Goal: Information Seeking & Learning: Find specific fact

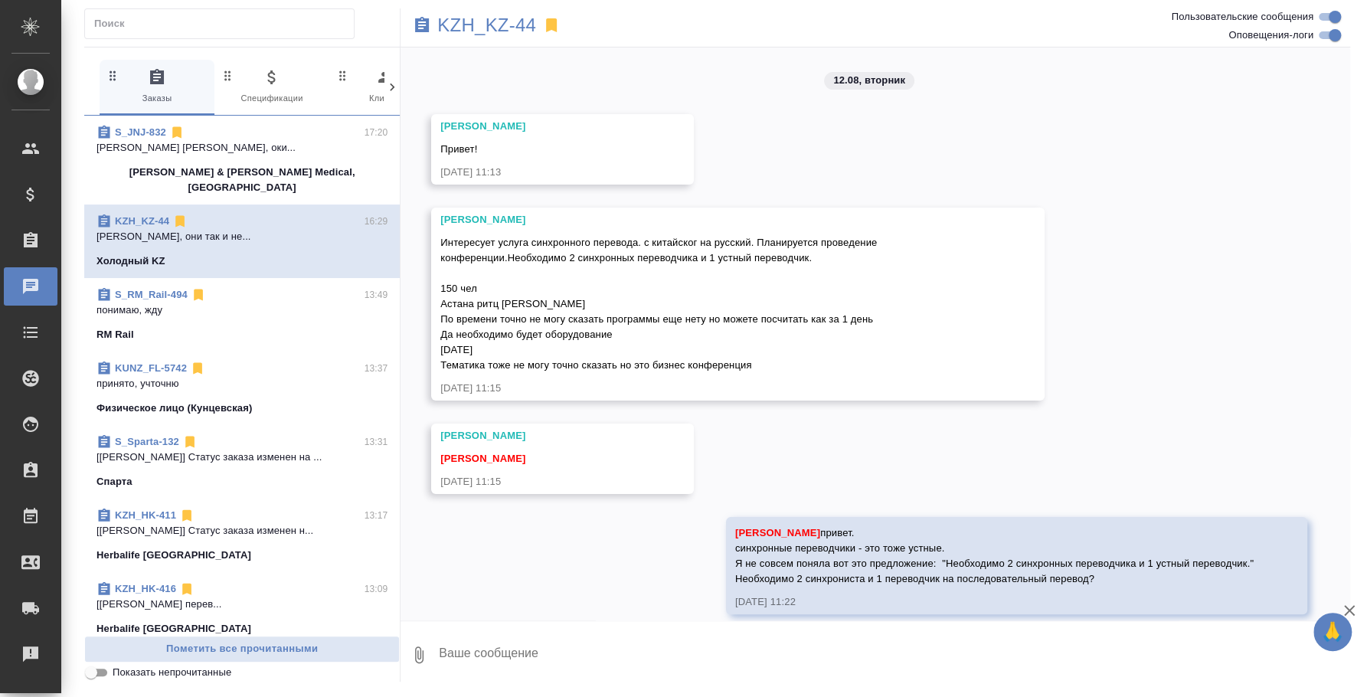
scroll to position [4820, 0]
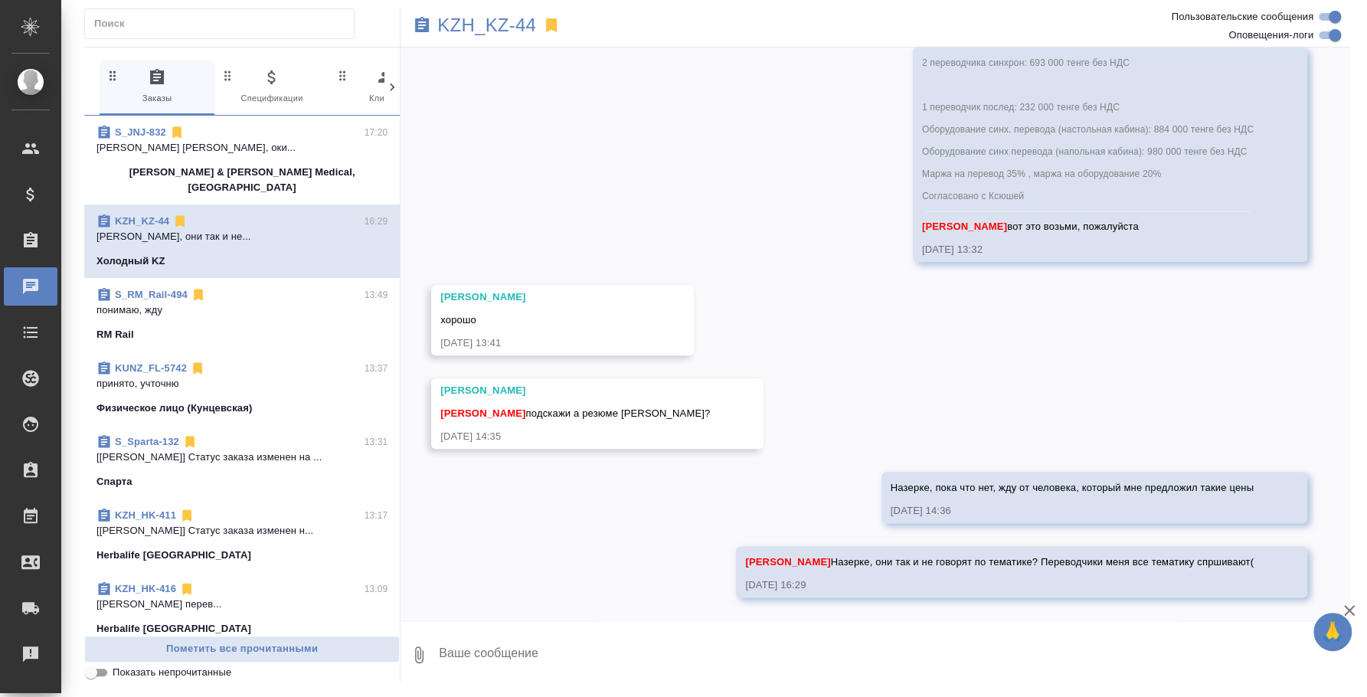
click at [255, 303] on p "понимаю, жду" at bounding box center [242, 310] width 291 height 15
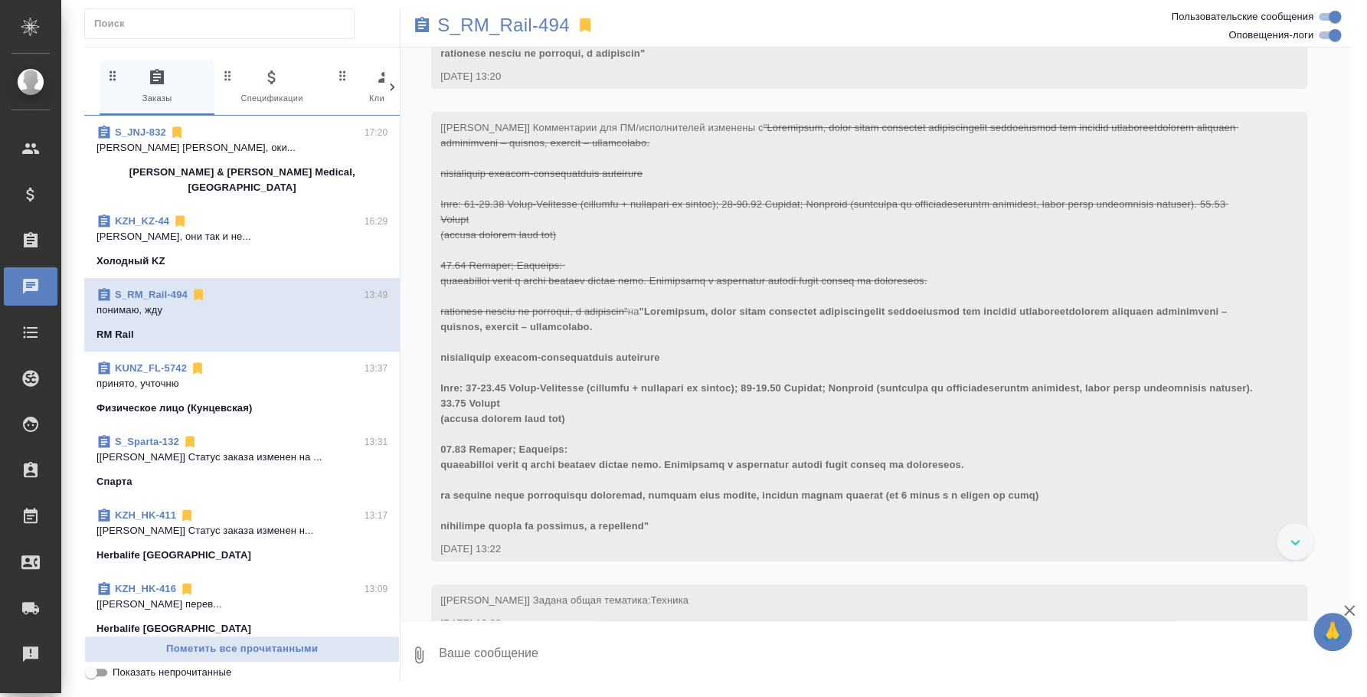
scroll to position [0, 0]
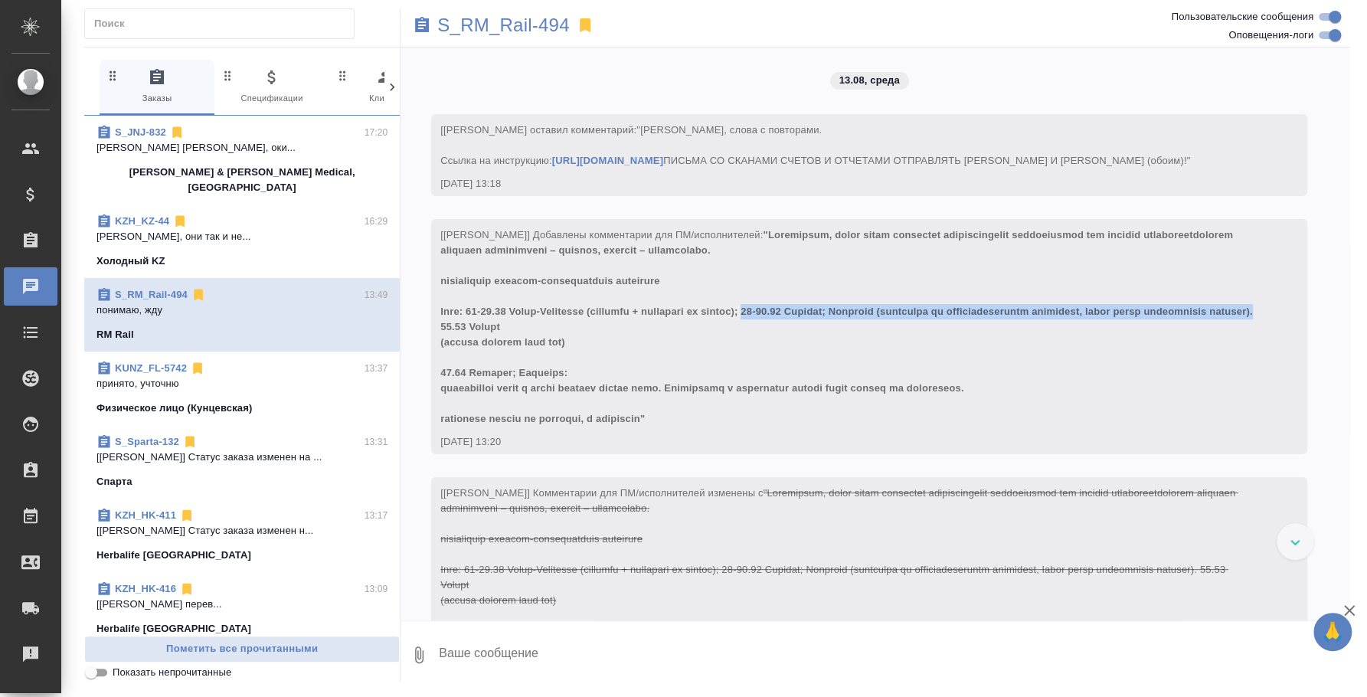
drag, startPoint x: 783, startPoint y: 340, endPoint x: 555, endPoint y: 352, distance: 227.8
click at [555, 352] on span at bounding box center [847, 326] width 815 height 195
copy span "29-30.08 [GEOGRAPHIC_DATA]; [GEOGRAPHIC_DATA] (экскурсия по производственным пл…"
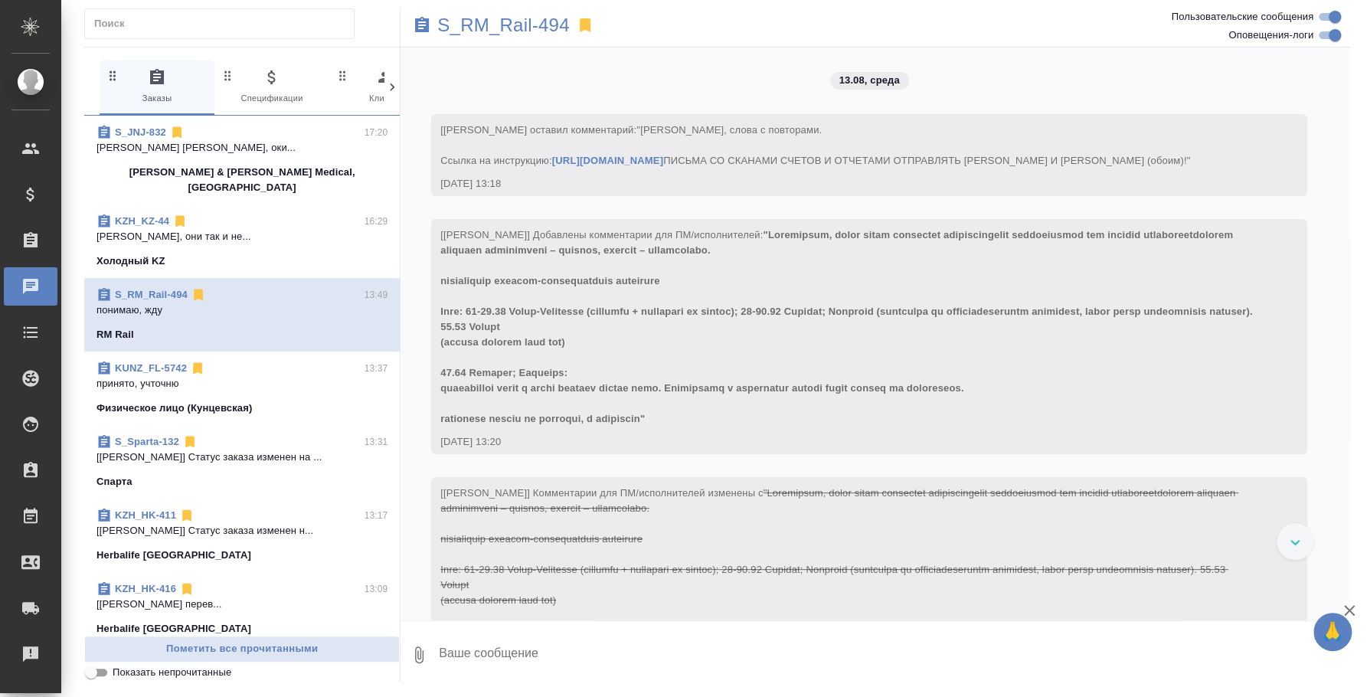
click at [663, 450] on div "13.08.25, 13:20" at bounding box center [847, 441] width 814 height 15
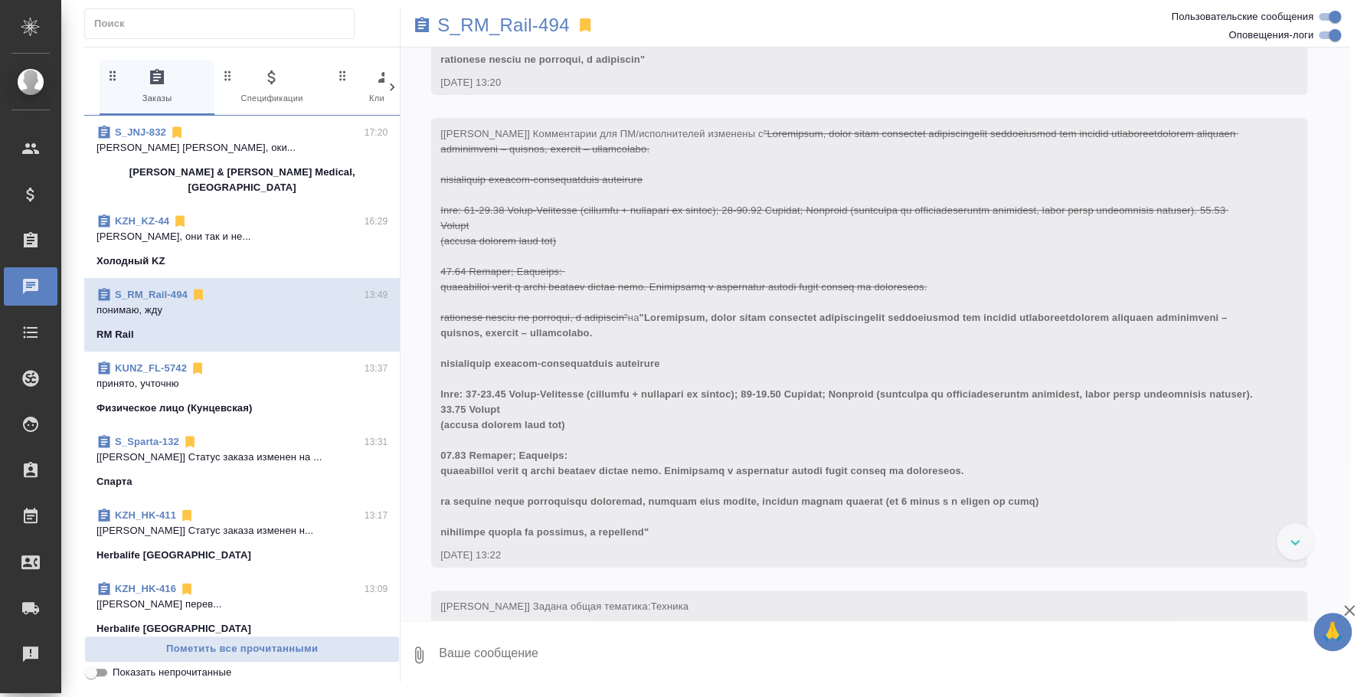
scroll to position [365, 0]
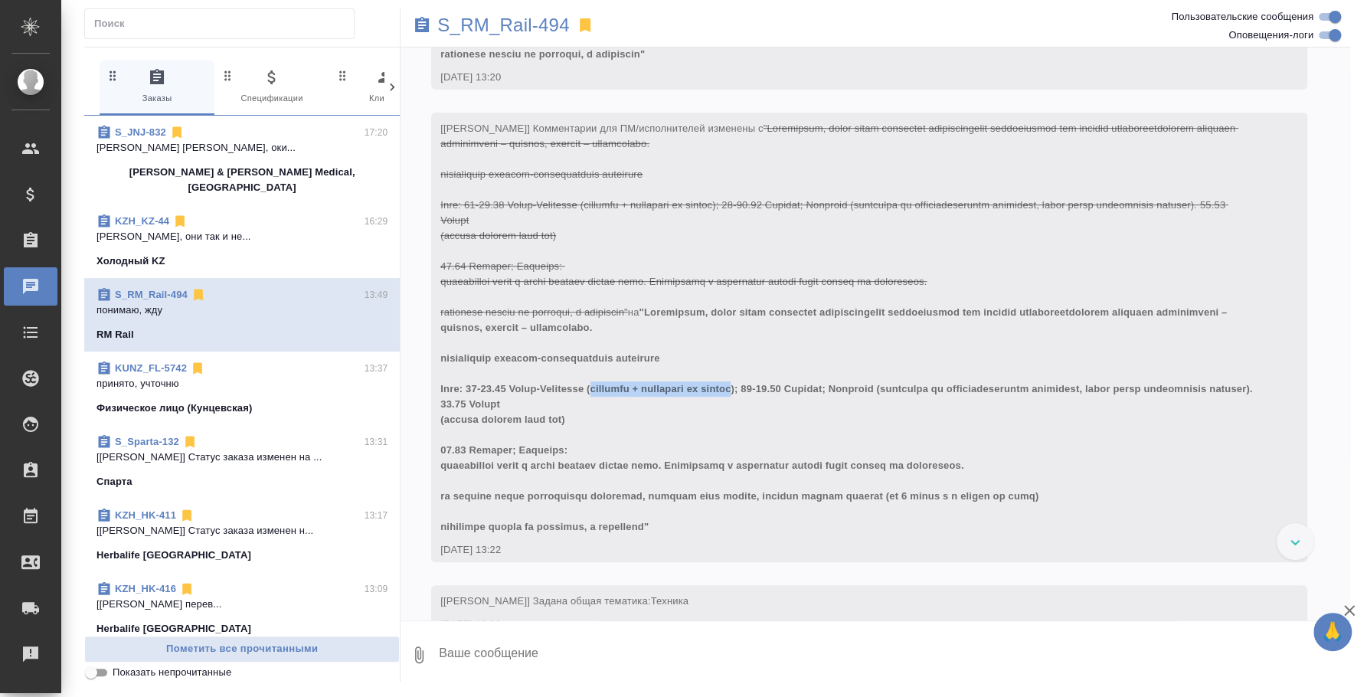
drag, startPoint x: 607, startPoint y: 416, endPoint x: 771, endPoint y: 414, distance: 164.7
click at [771, 414] on span at bounding box center [847, 419] width 815 height 226
copy span "выставка + экскурсия по городу"
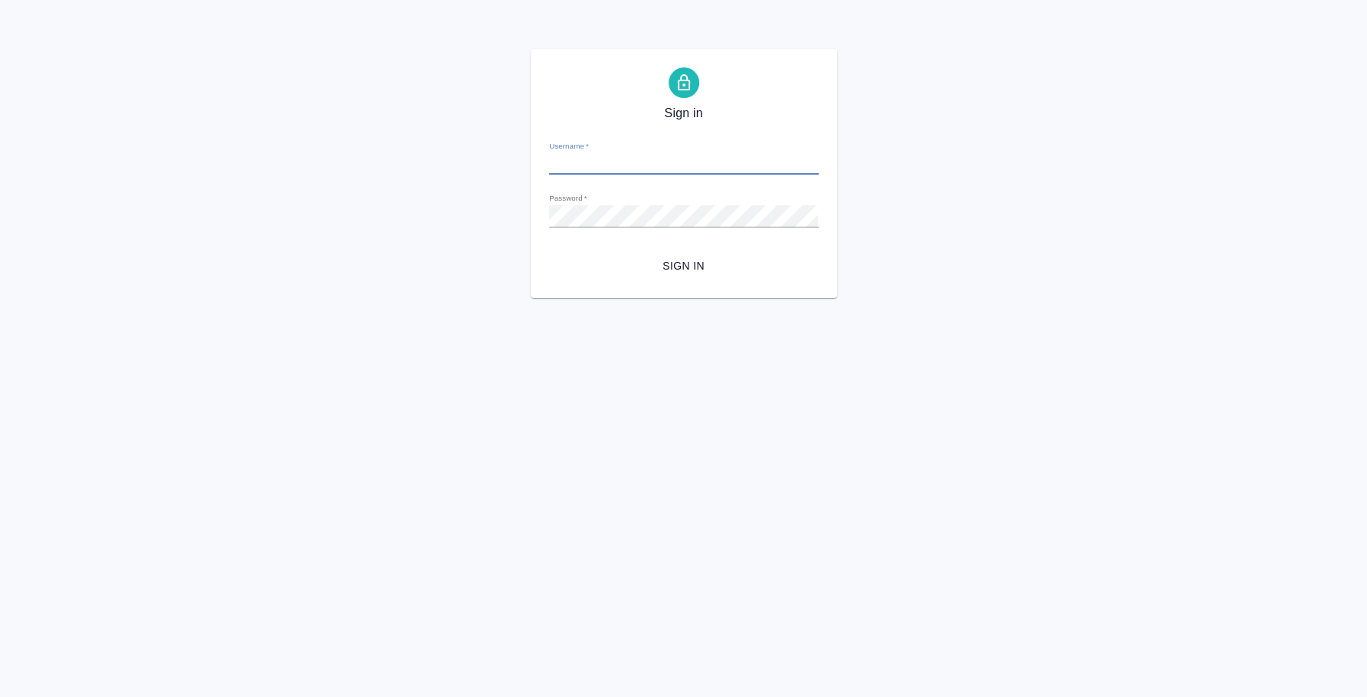
type input "[PERSON_NAME][EMAIL_ADDRESS][DOMAIN_NAME]"
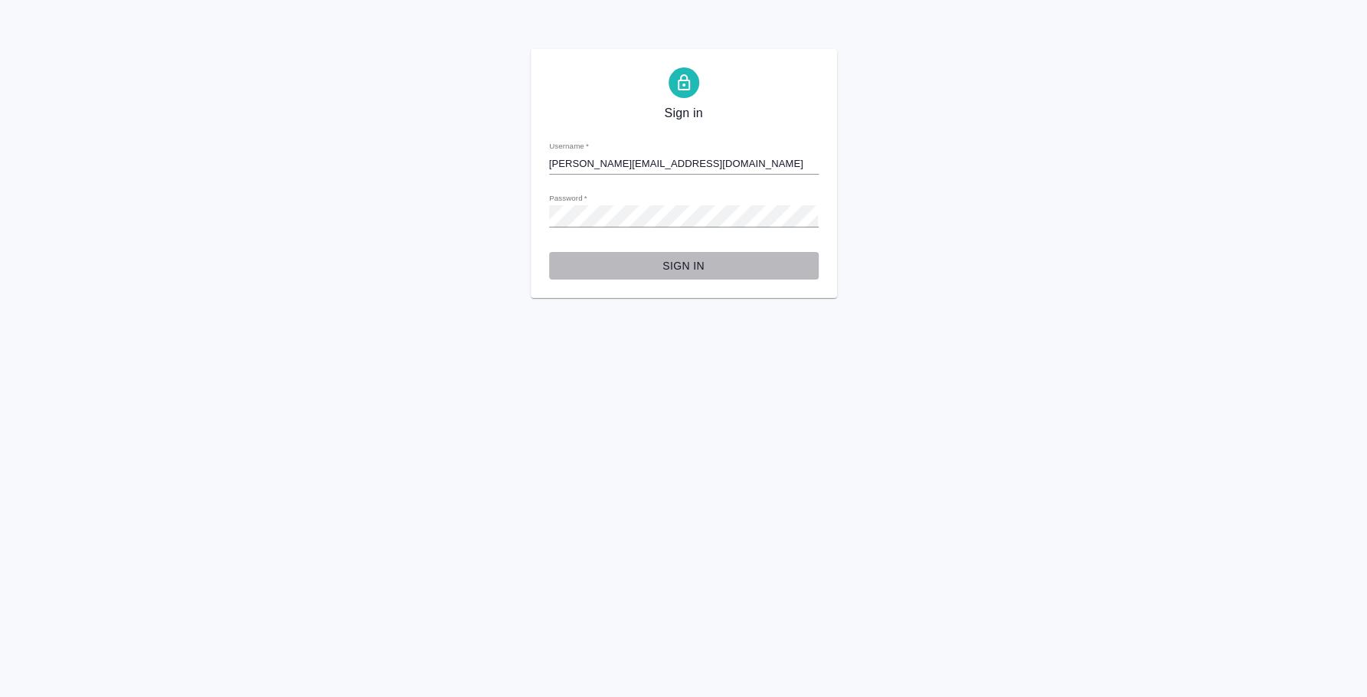
click at [704, 267] on span "Sign in" at bounding box center [683, 266] width 245 height 19
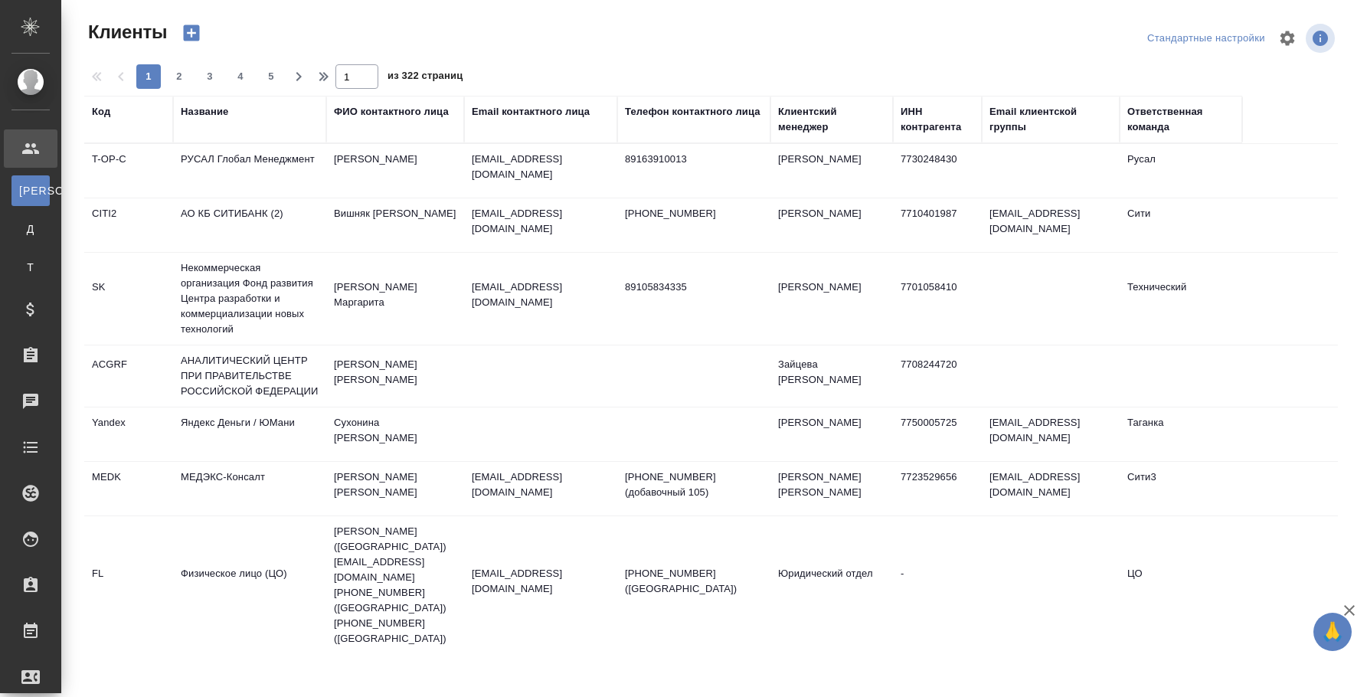
select select "RU"
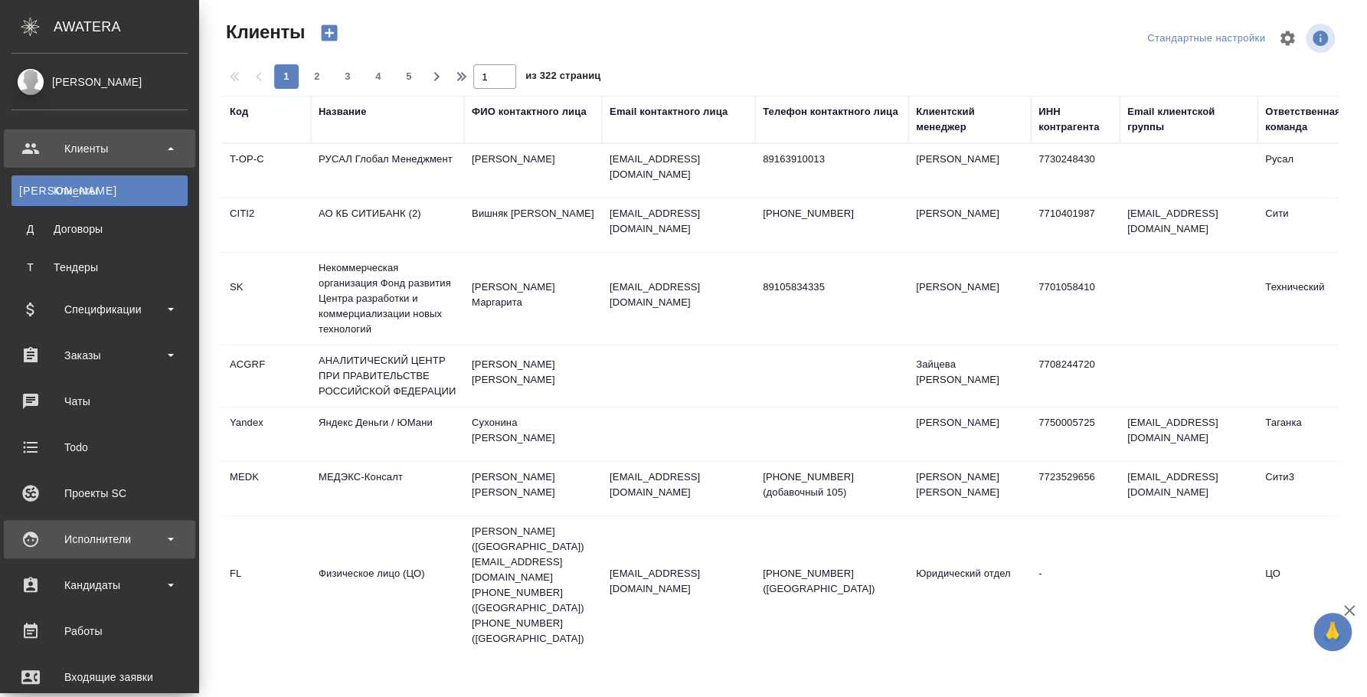
click at [116, 530] on div "Исполнители" at bounding box center [99, 539] width 176 height 23
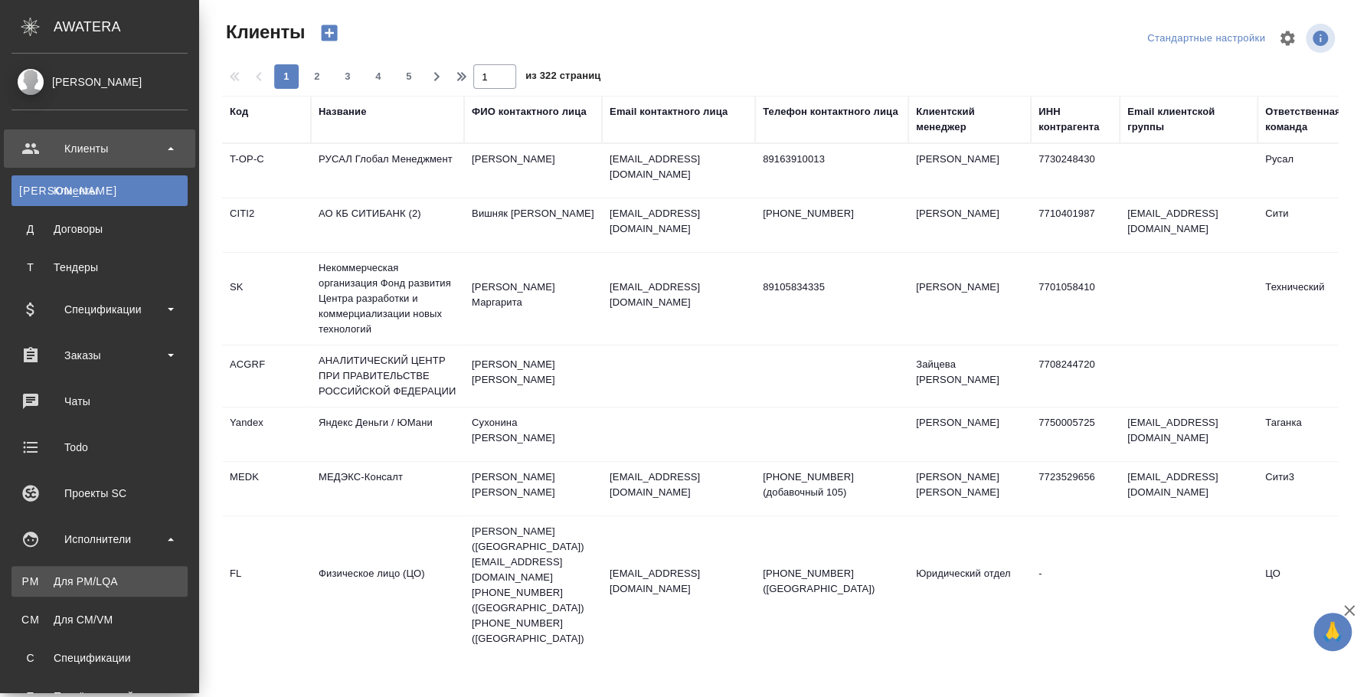
click at [110, 569] on link "PM Для PM/LQA" at bounding box center [99, 581] width 176 height 31
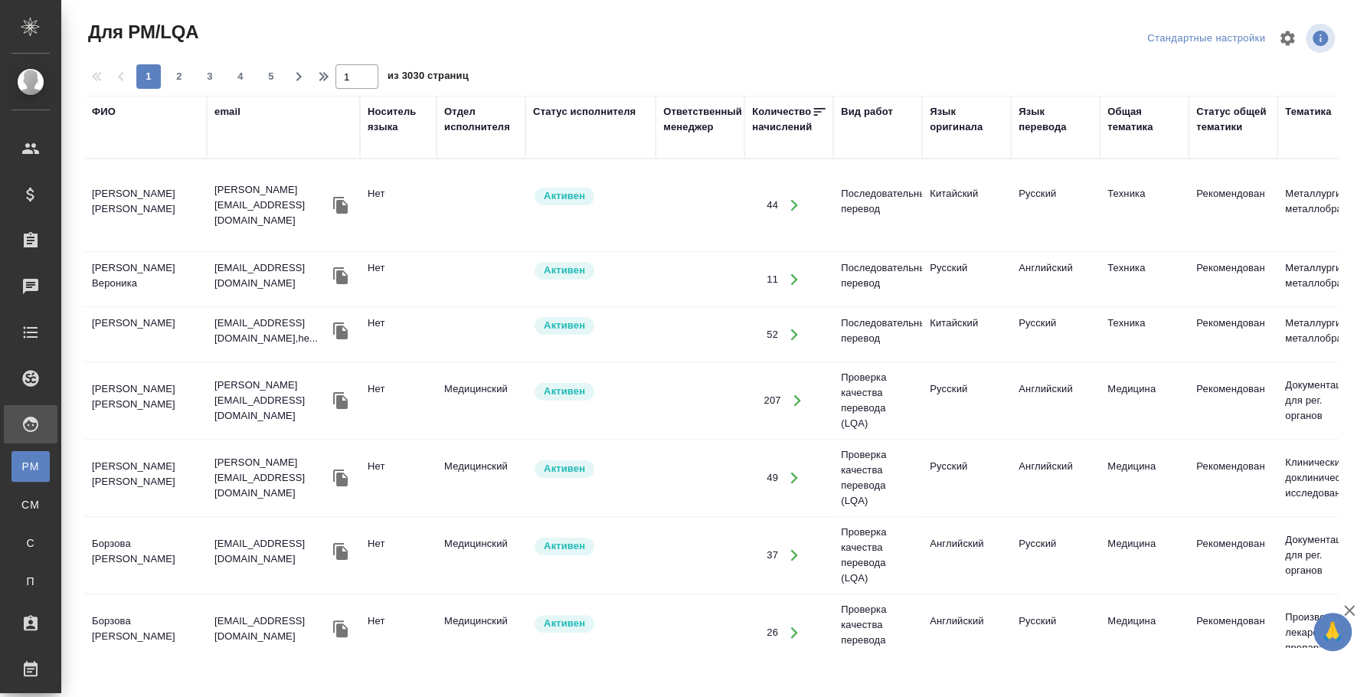
click at [953, 120] on div "Язык оригинала" at bounding box center [967, 119] width 74 height 31
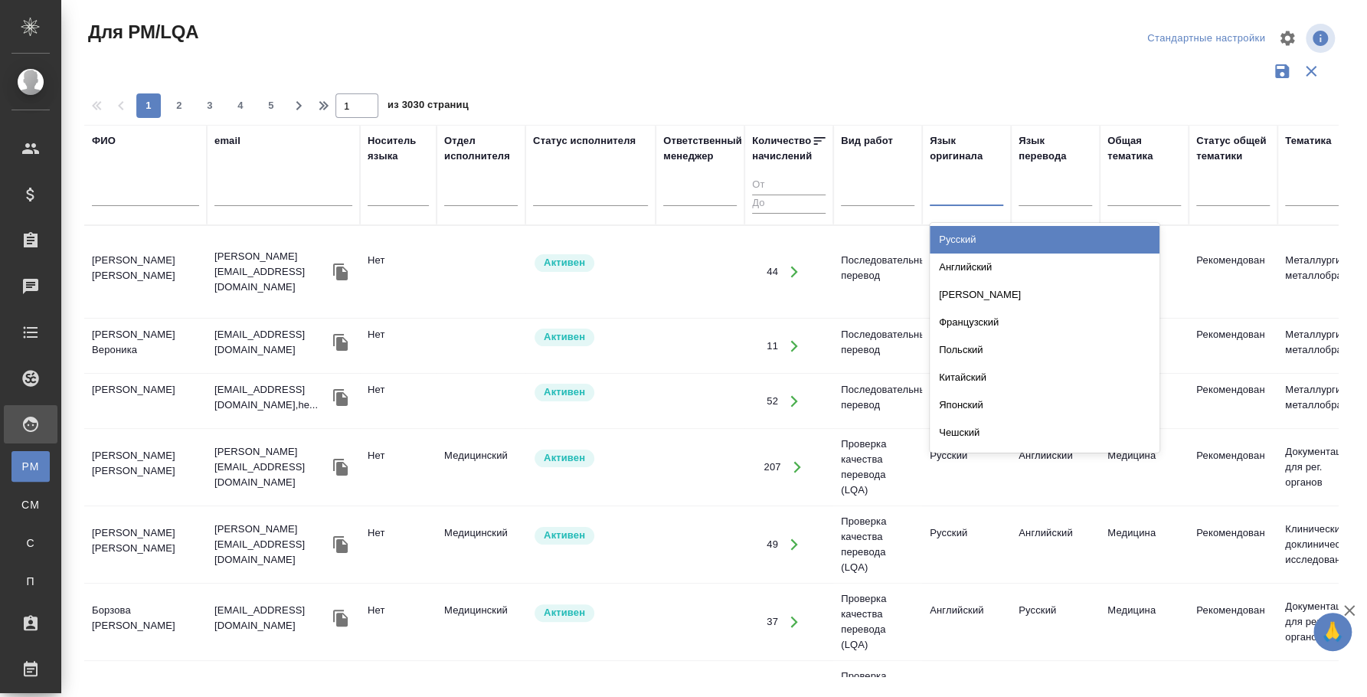
click at [947, 196] on div at bounding box center [967, 191] width 74 height 22
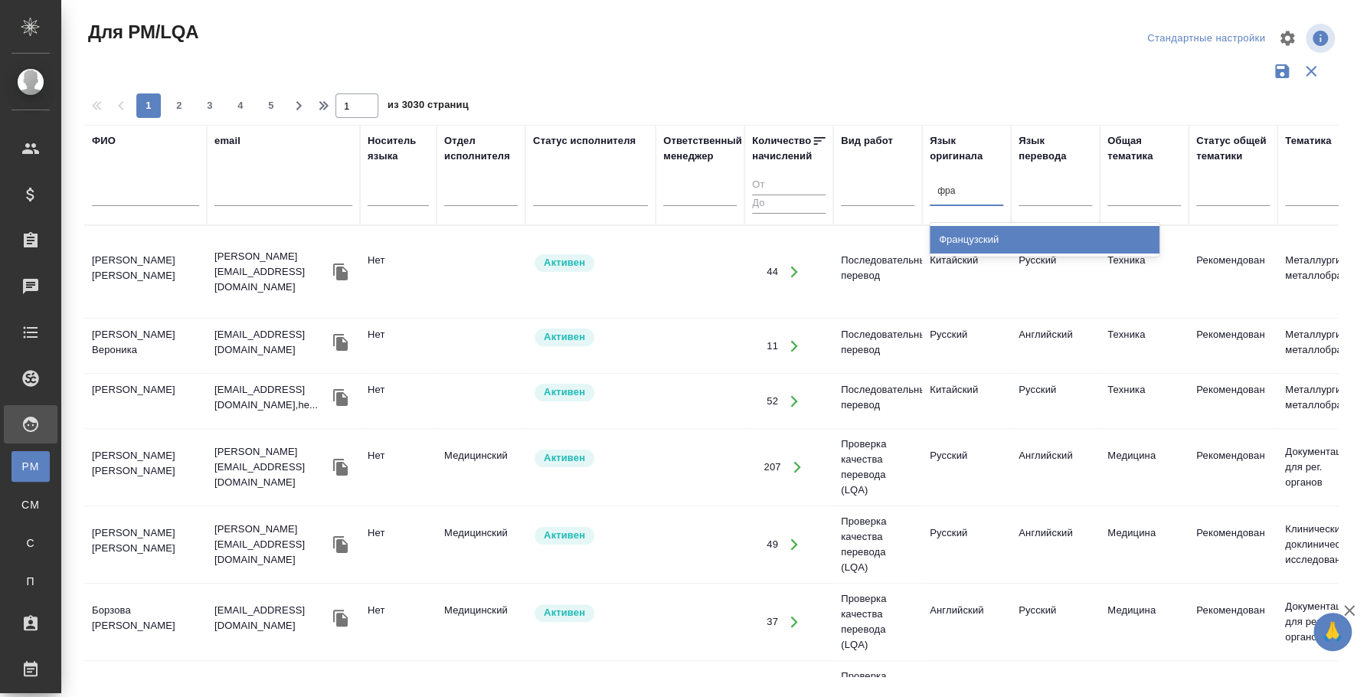
type input "фран"
click at [958, 229] on div "Французский" at bounding box center [1045, 240] width 230 height 28
click at [859, 198] on div at bounding box center [878, 191] width 74 height 22
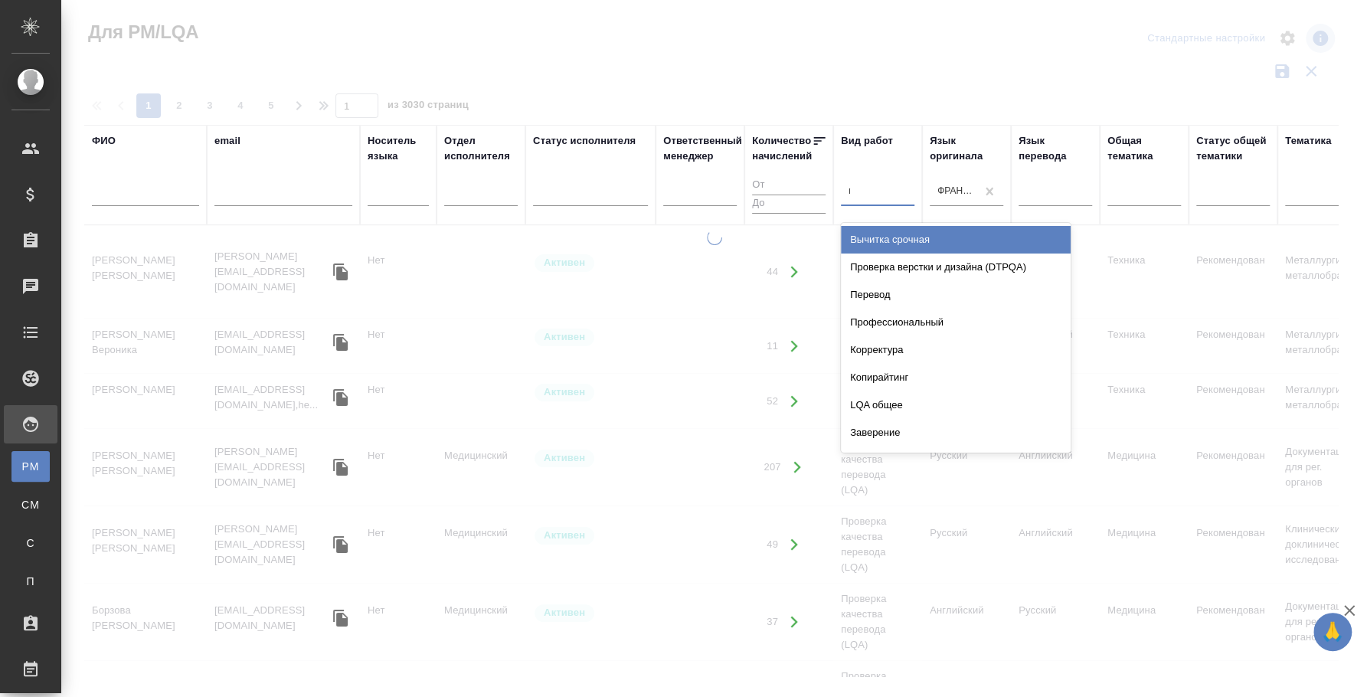
type input "посл"
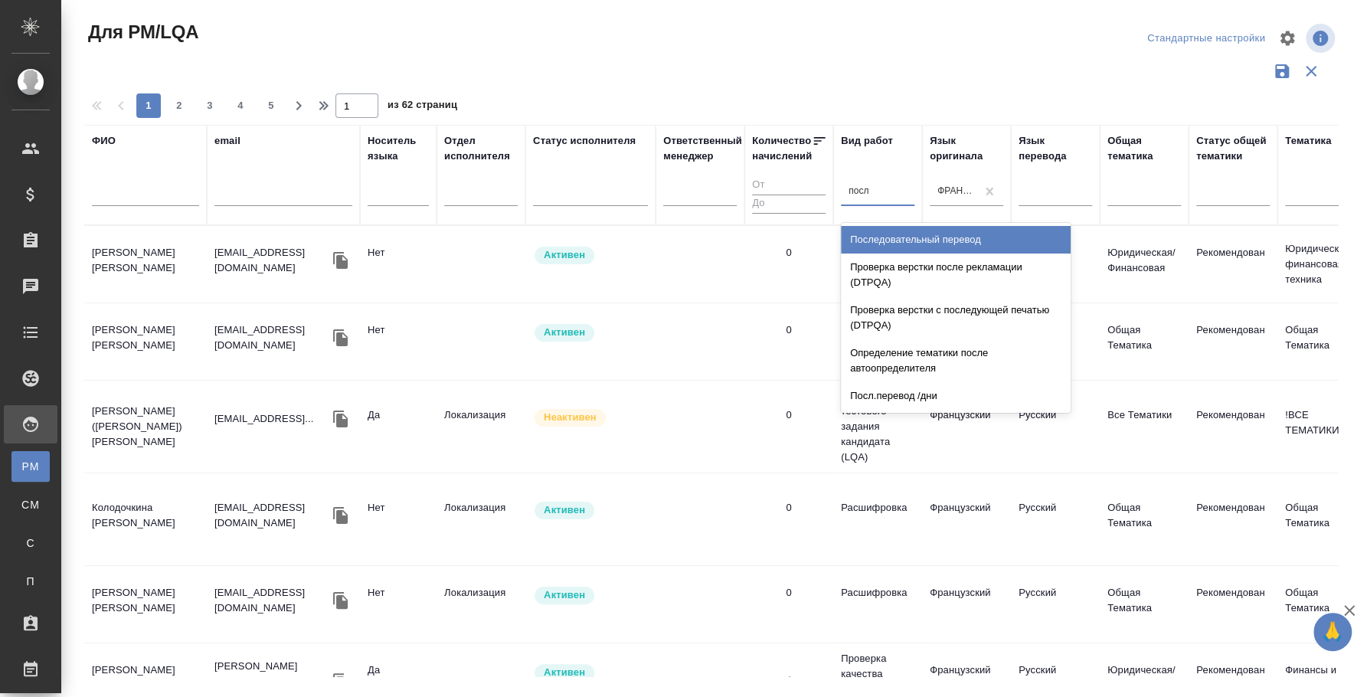
click at [913, 233] on div "Последовательный перевод" at bounding box center [956, 240] width 230 height 28
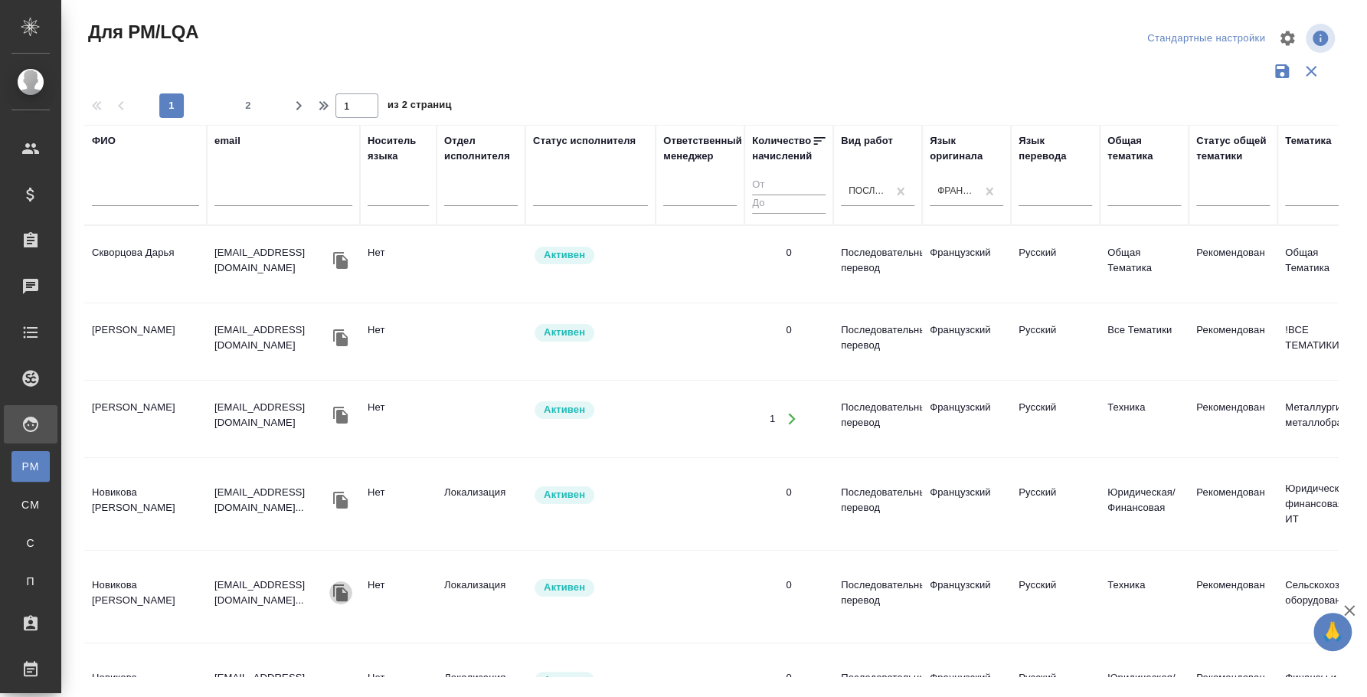
click at [345, 584] on icon "button" at bounding box center [340, 592] width 15 height 17
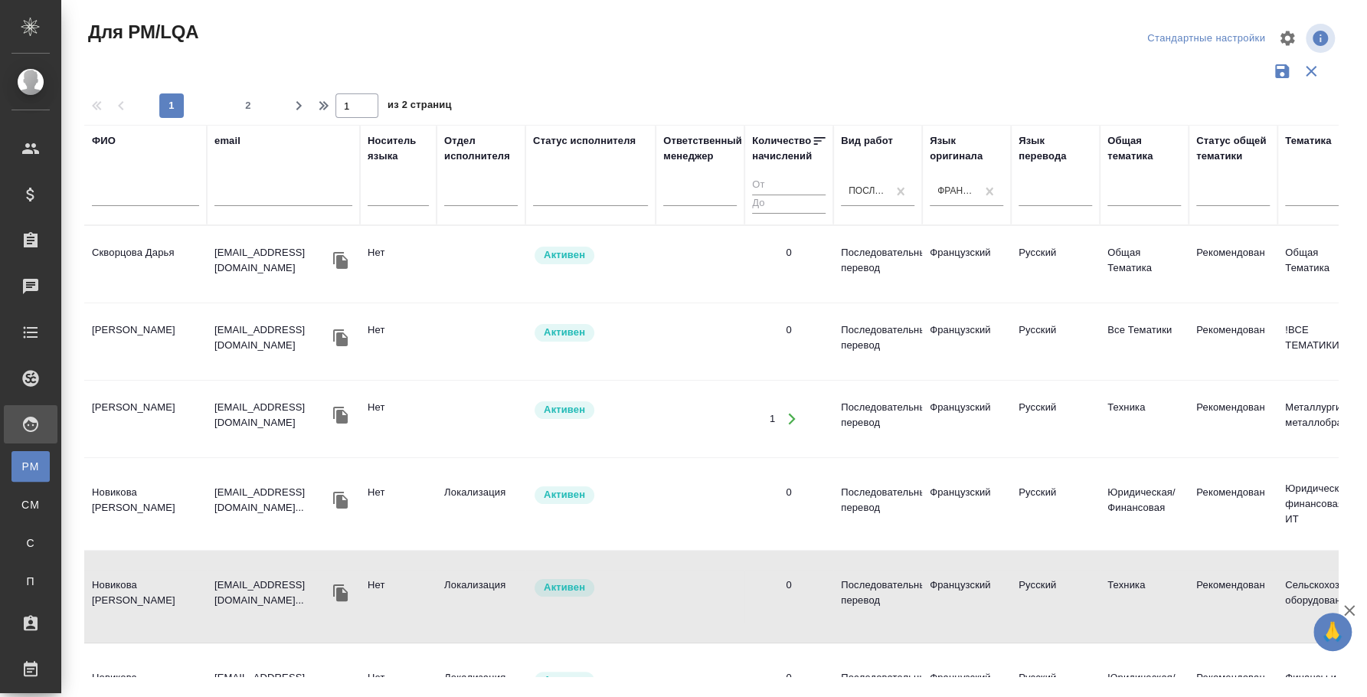
click at [156, 291] on td "Новикова Алёна Дмитриевна" at bounding box center [145, 264] width 123 height 54
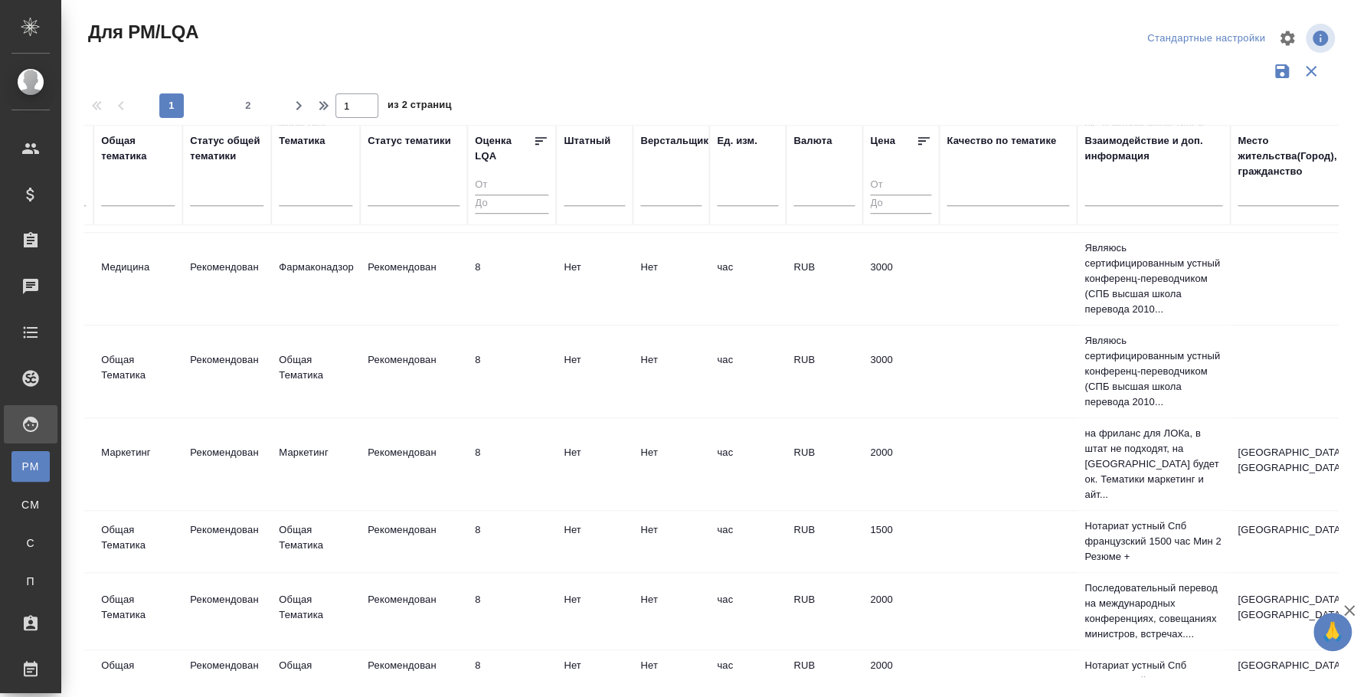
scroll to position [766, 1197]
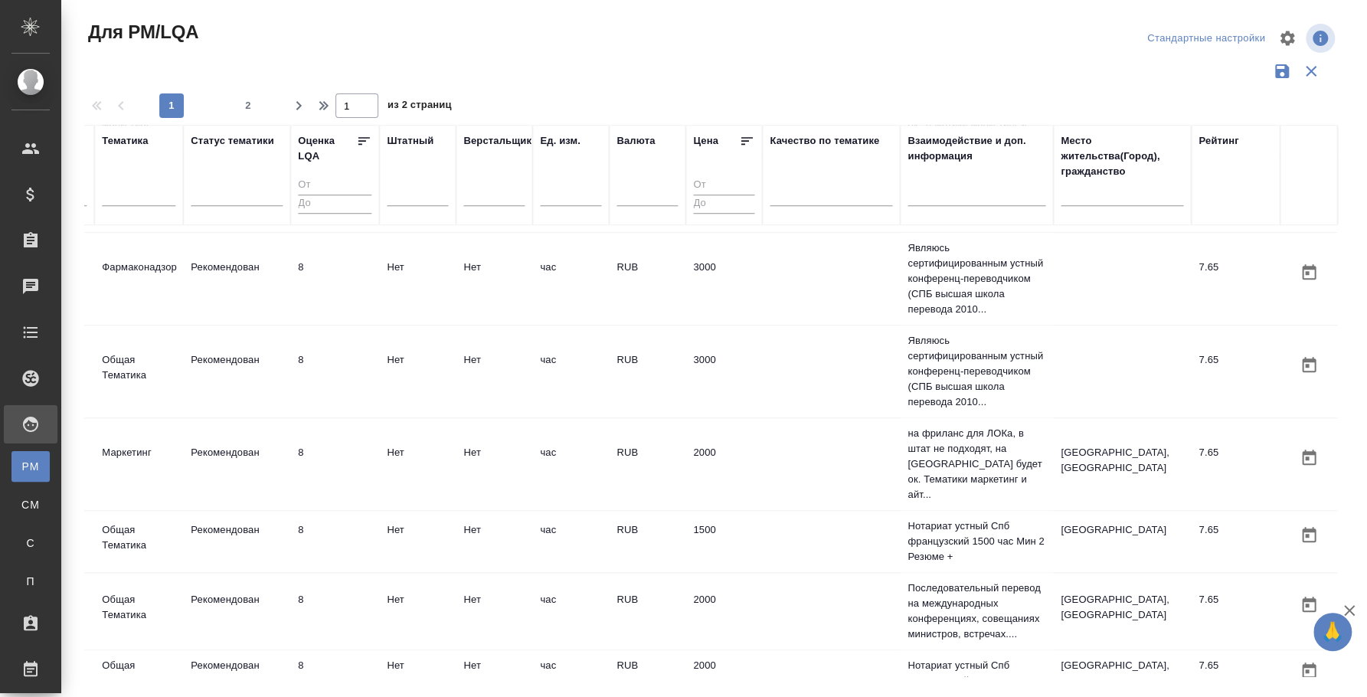
click at [1076, 188] on input "text" at bounding box center [1122, 196] width 123 height 19
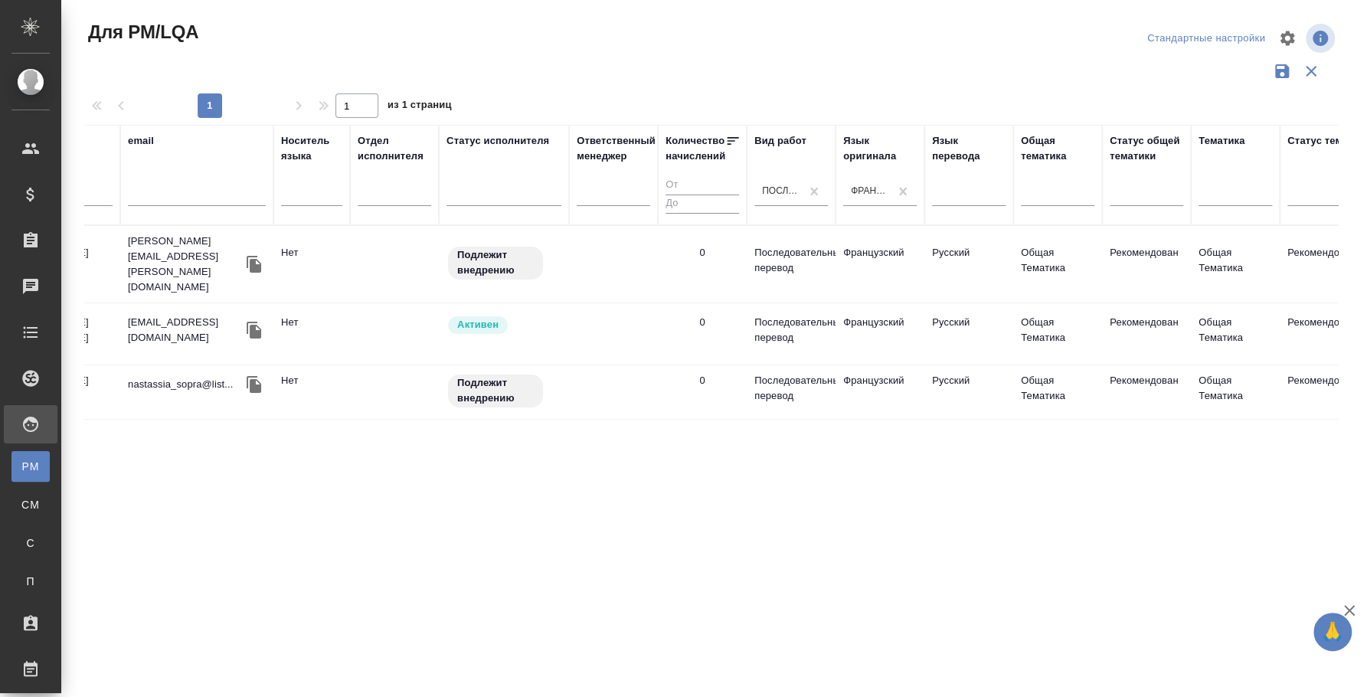
scroll to position [0, 0]
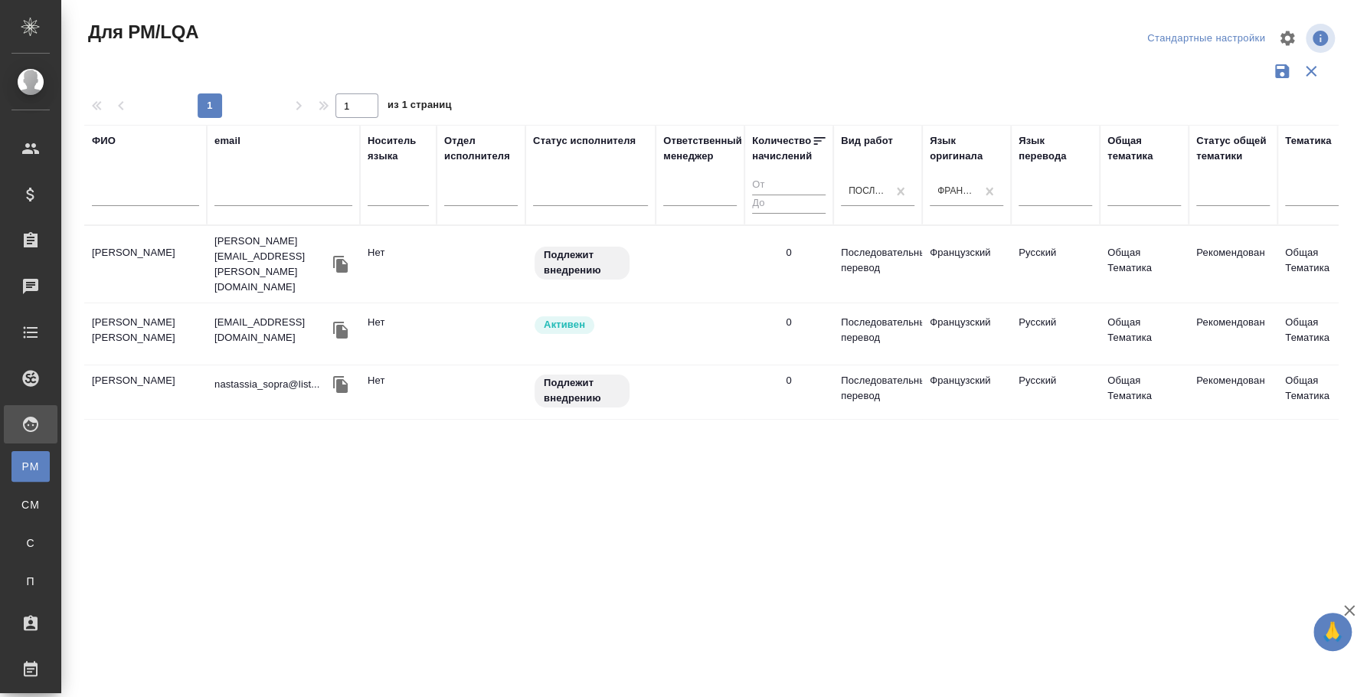
type input "петер"
click at [144, 241] on td "Ильин Владимир Юрьевич" at bounding box center [145, 264] width 123 height 54
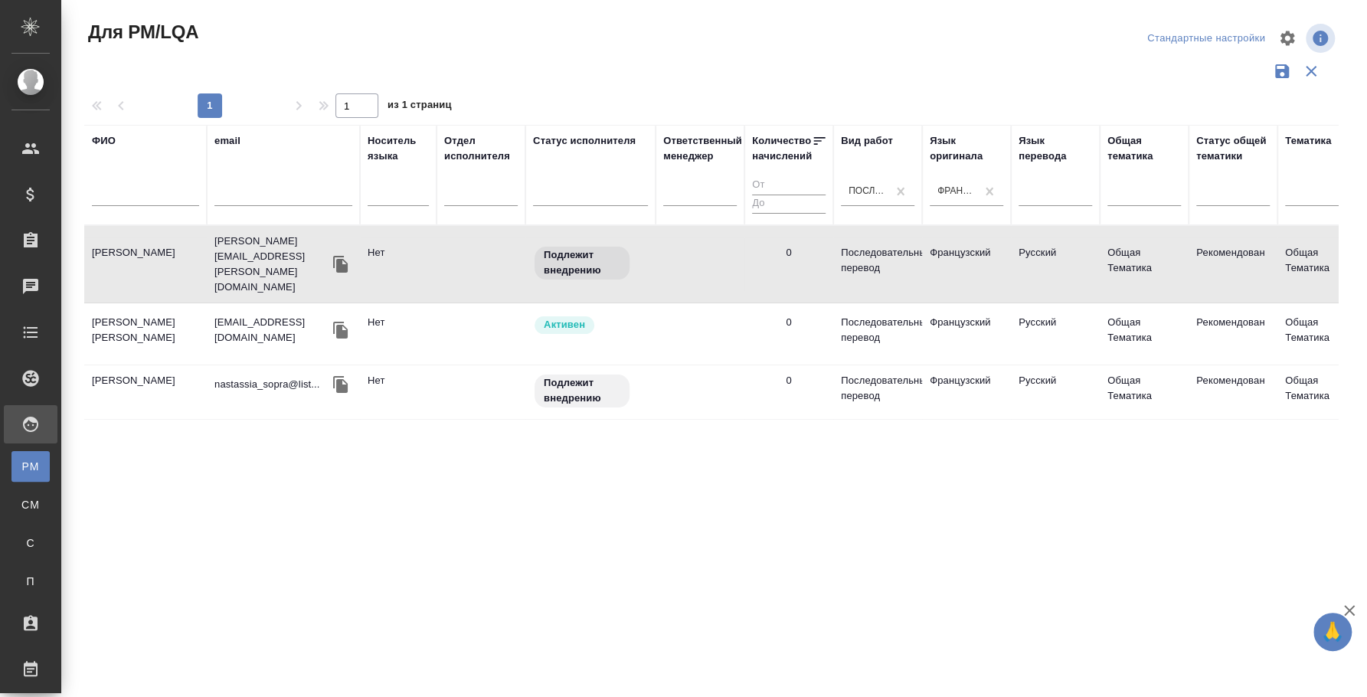
click at [144, 241] on td "Ильин Владимир Юрьевич" at bounding box center [145, 264] width 123 height 54
click at [156, 291] on td "Афанасьева Людмила Вячеславовна" at bounding box center [145, 264] width 123 height 54
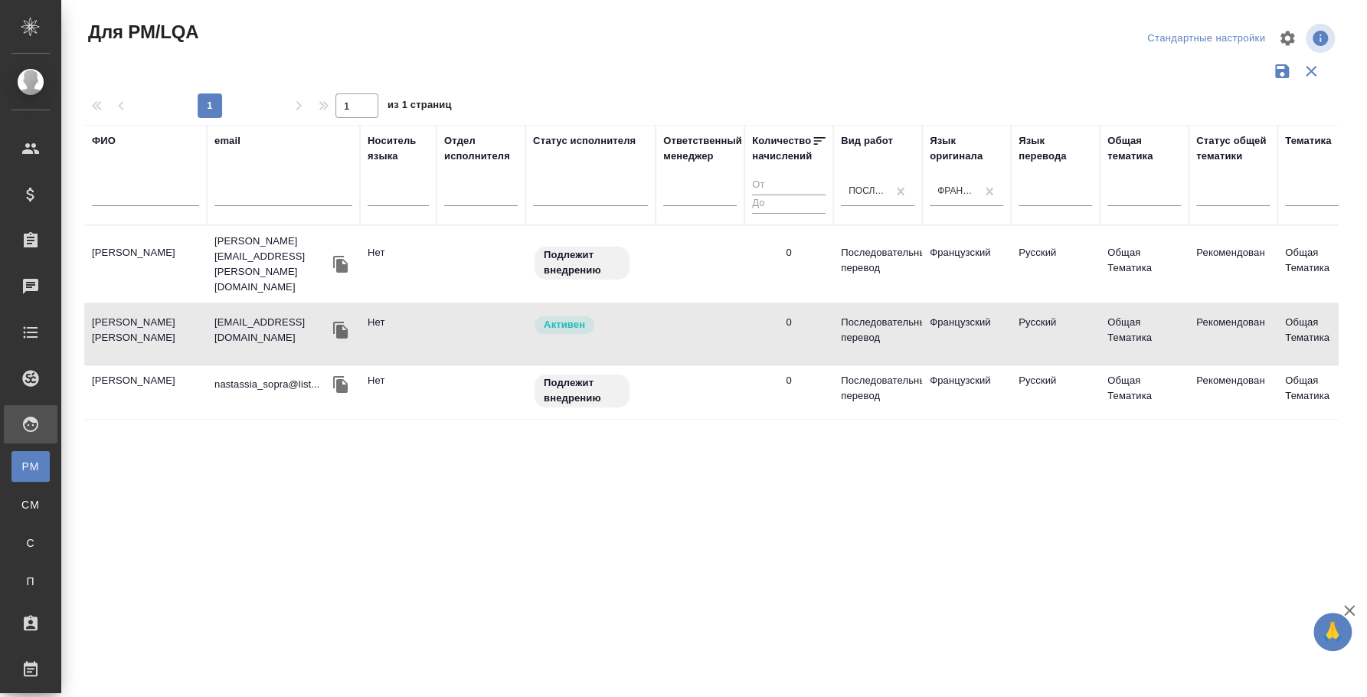
click at [129, 291] on td "Вахтина Анастасия" at bounding box center [145, 264] width 123 height 54
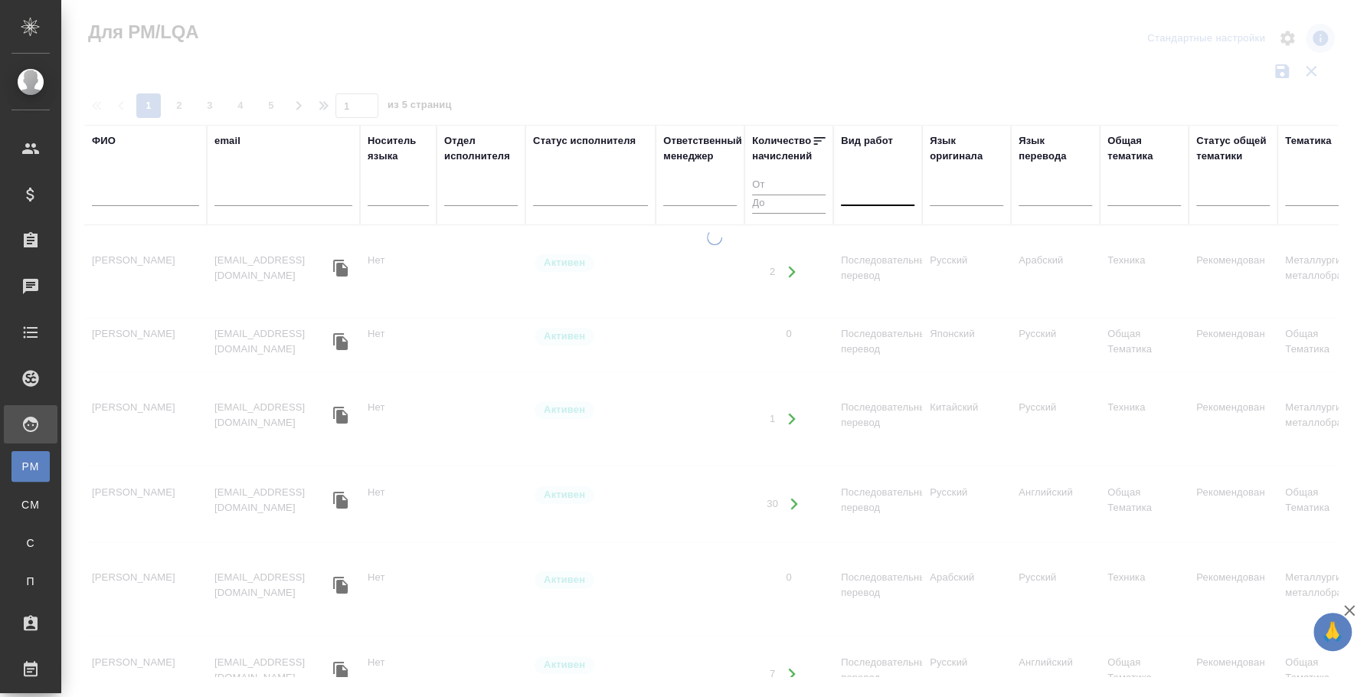
click at [1365, 635] on div at bounding box center [714, 457] width 1306 height 455
drag, startPoint x: 702, startPoint y: 670, endPoint x: 1365, endPoint y: 662, distance: 662.7
click at [1365, 662] on div at bounding box center [714, 457] width 1306 height 455
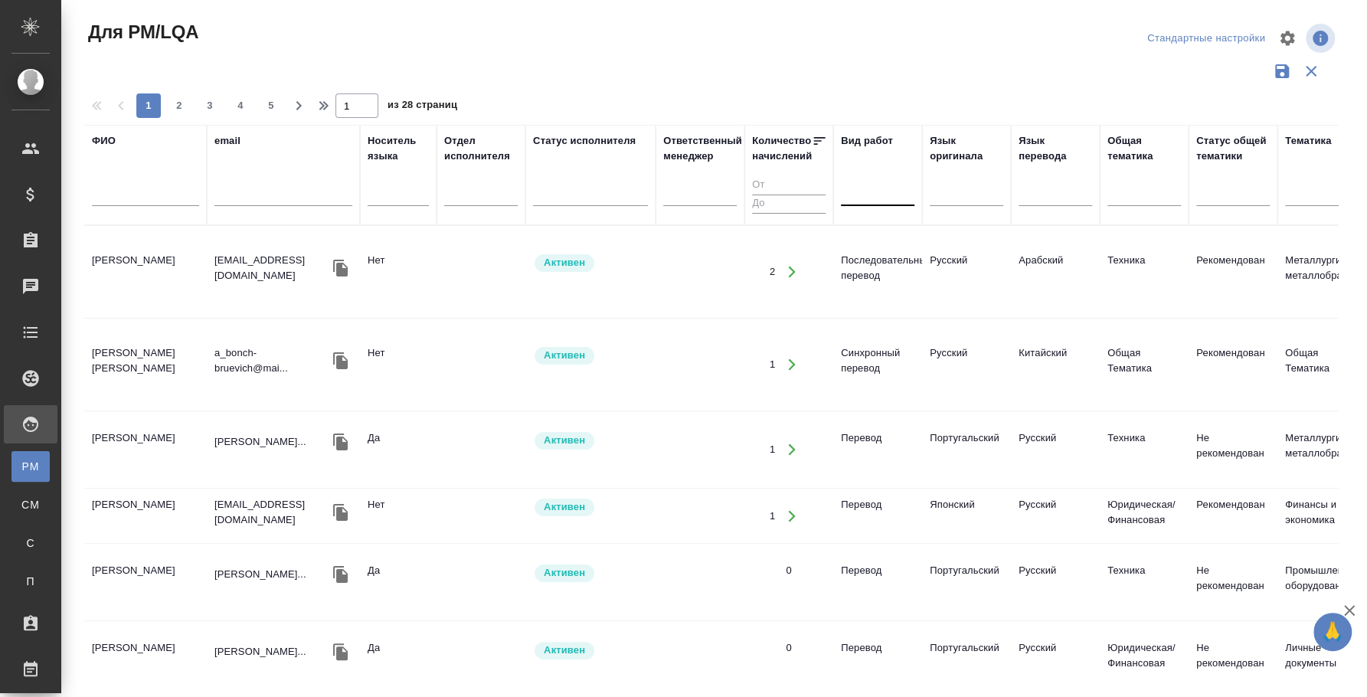
scroll to position [0, 1197]
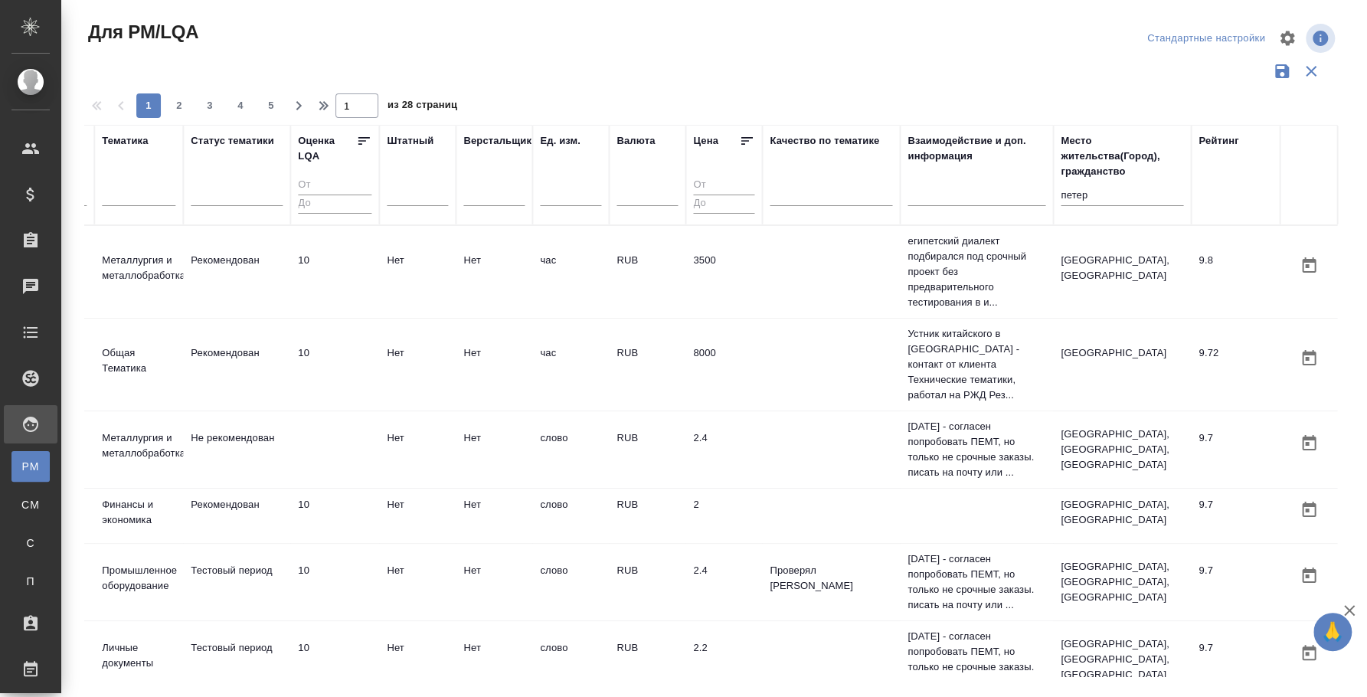
click at [1065, 190] on input "петер" at bounding box center [1122, 196] width 123 height 19
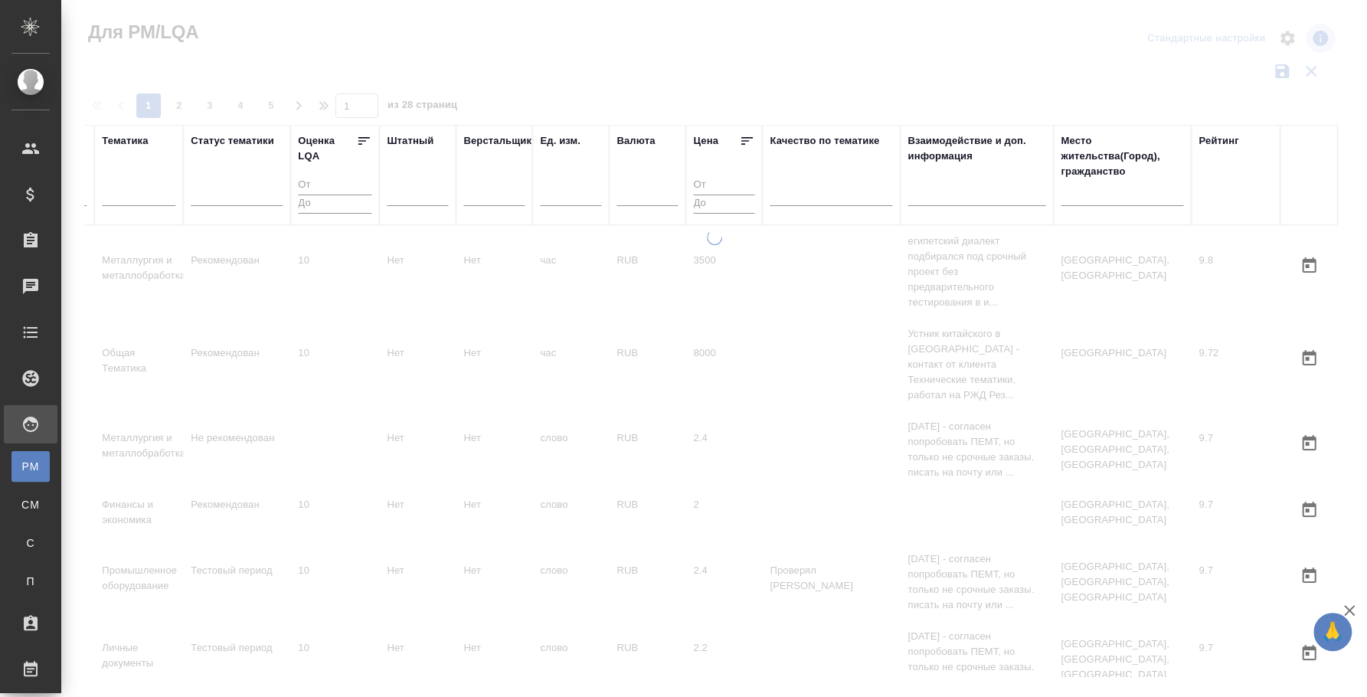
click at [106, 608] on div at bounding box center [714, 457] width 1306 height 455
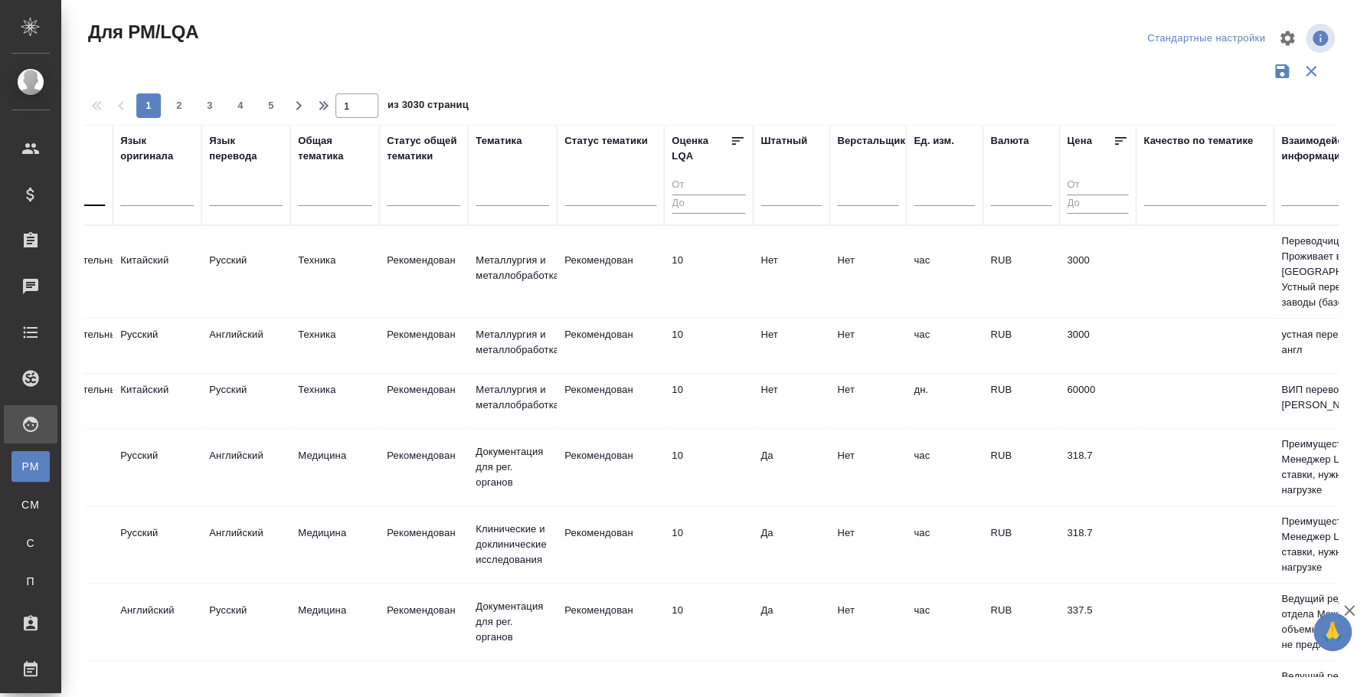
scroll to position [0, 0]
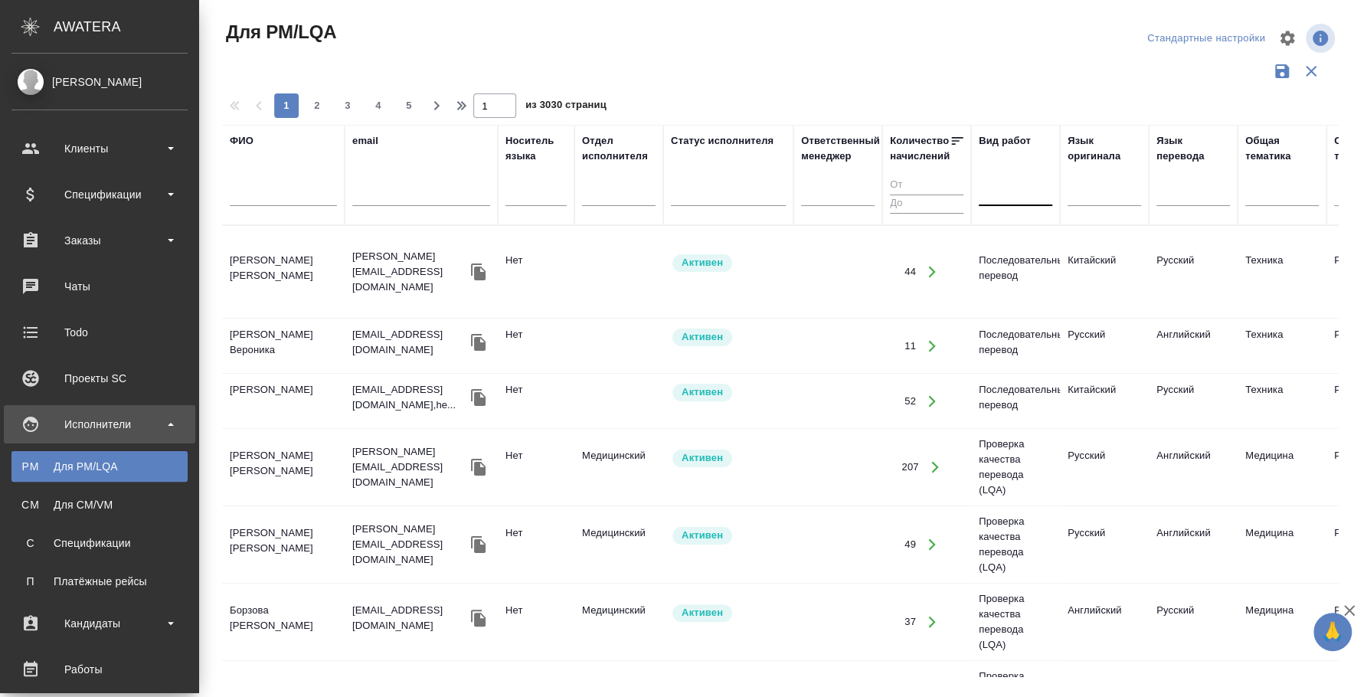
click at [230, 195] on input "text" at bounding box center [283, 196] width 107 height 19
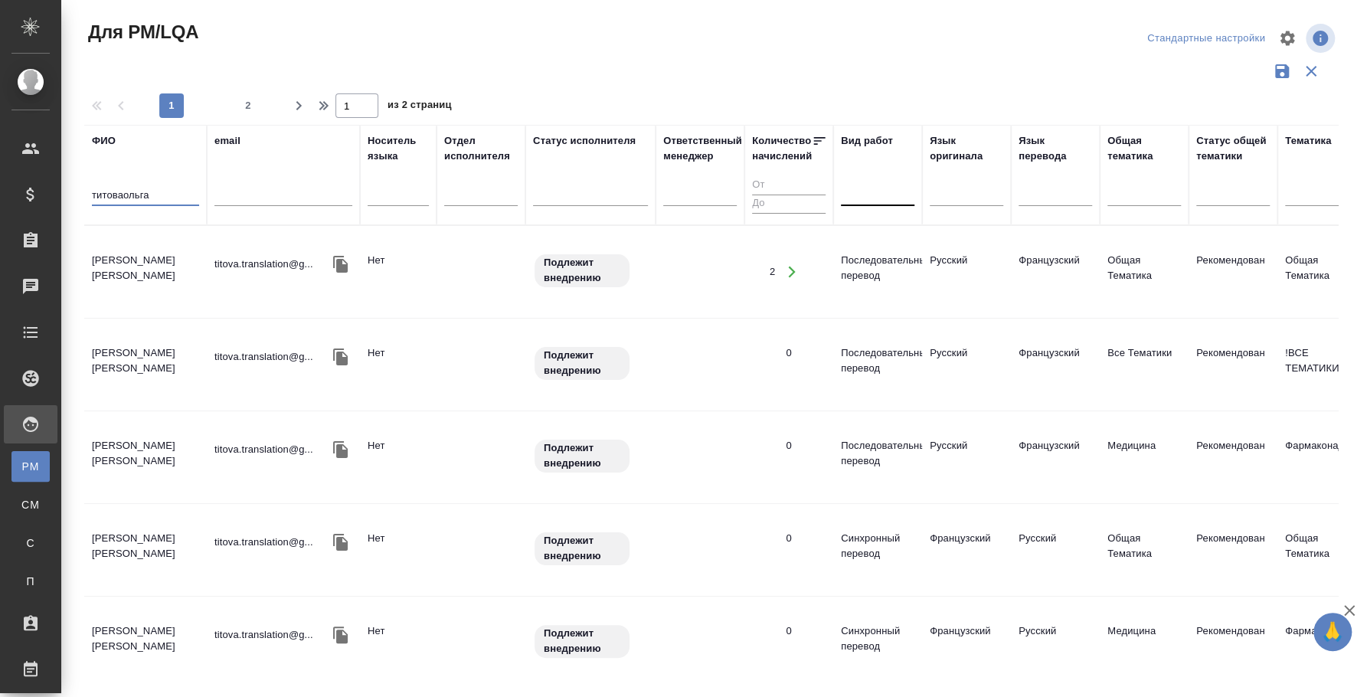
click at [122, 193] on input "титоваольга" at bounding box center [145, 196] width 107 height 19
type input "титова ольга"
click at [145, 247] on td "[PERSON_NAME]" at bounding box center [145, 272] width 123 height 54
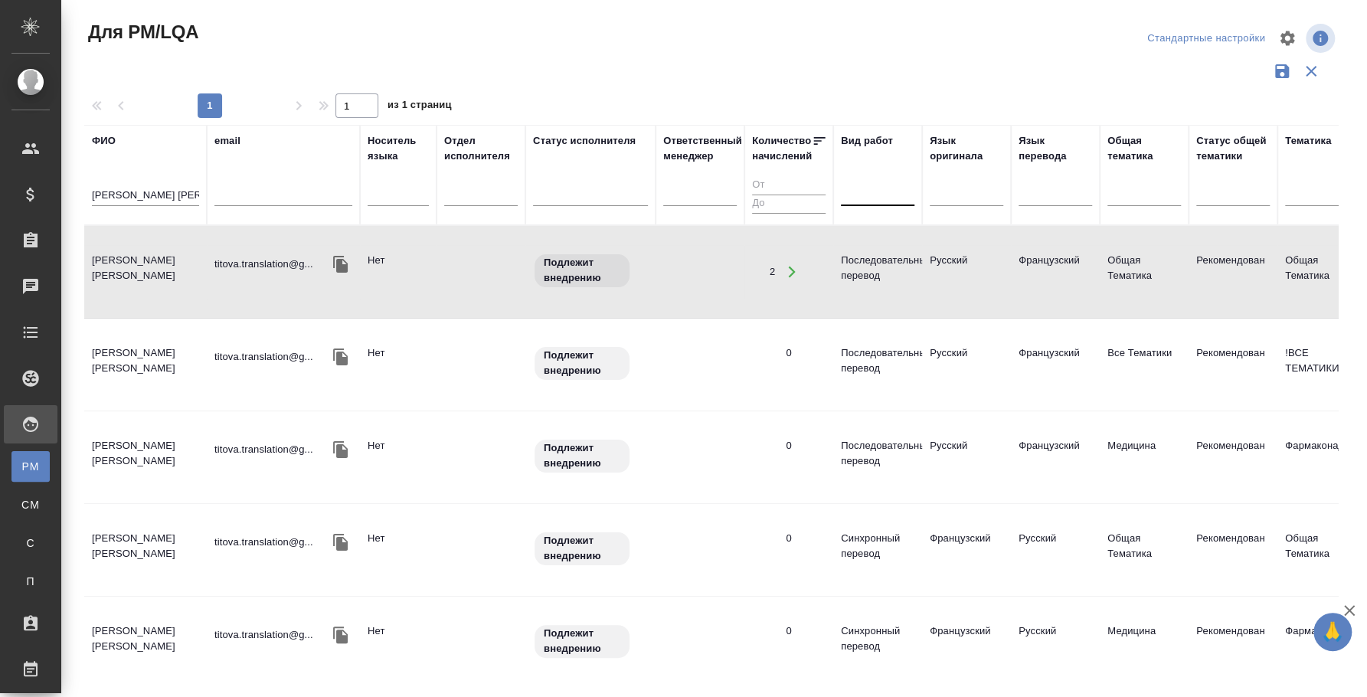
click at [145, 247] on td "[PERSON_NAME]" at bounding box center [145, 272] width 123 height 54
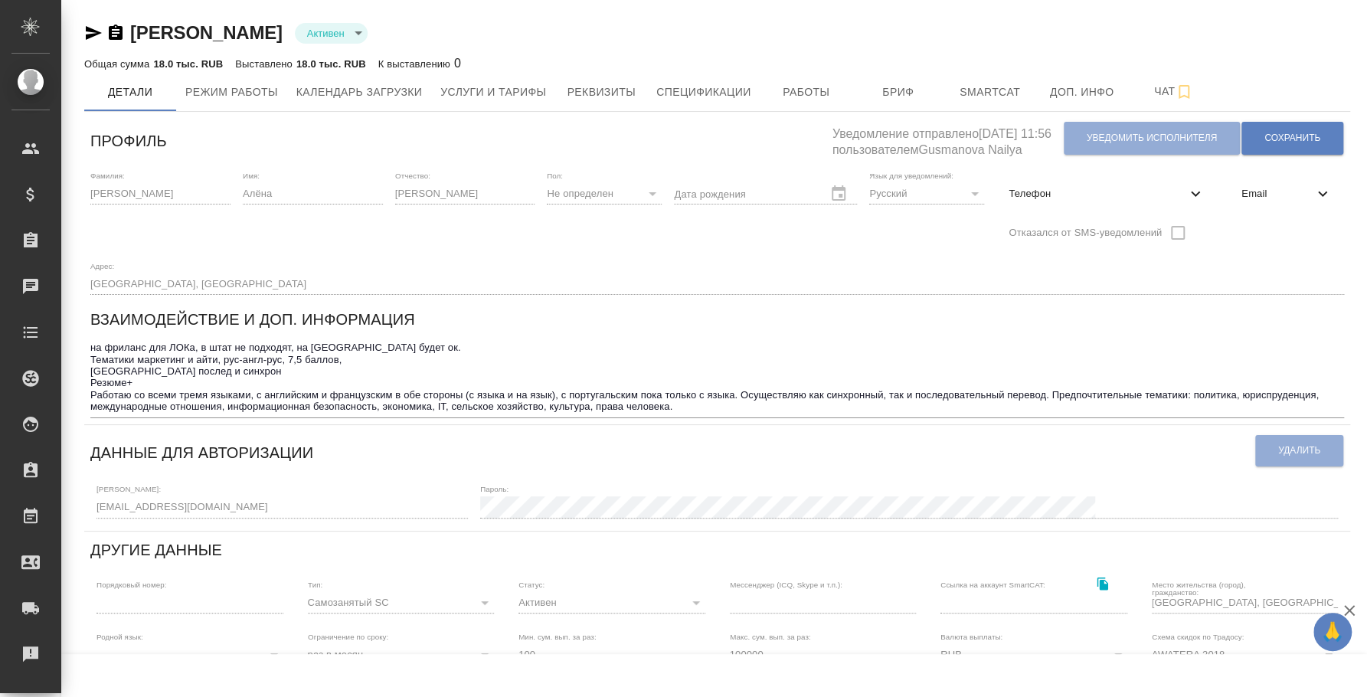
click at [64, 487] on div "Новикова Алёна Дмитриевна Активен active Общая сумма 18.0 тыс. RUB Выставлено 1…" at bounding box center [714, 517] width 1306 height 1034
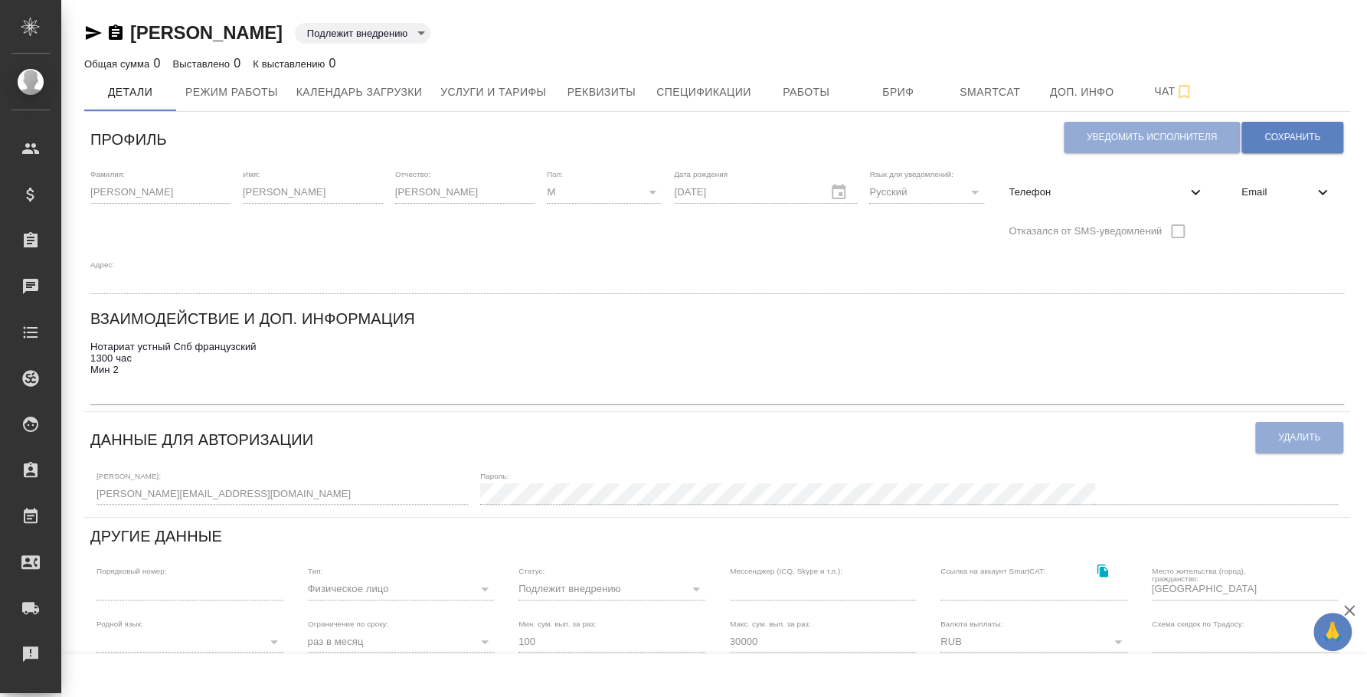
click at [1149, 188] on span "Телефон" at bounding box center [1098, 192] width 178 height 15
select select "RU"
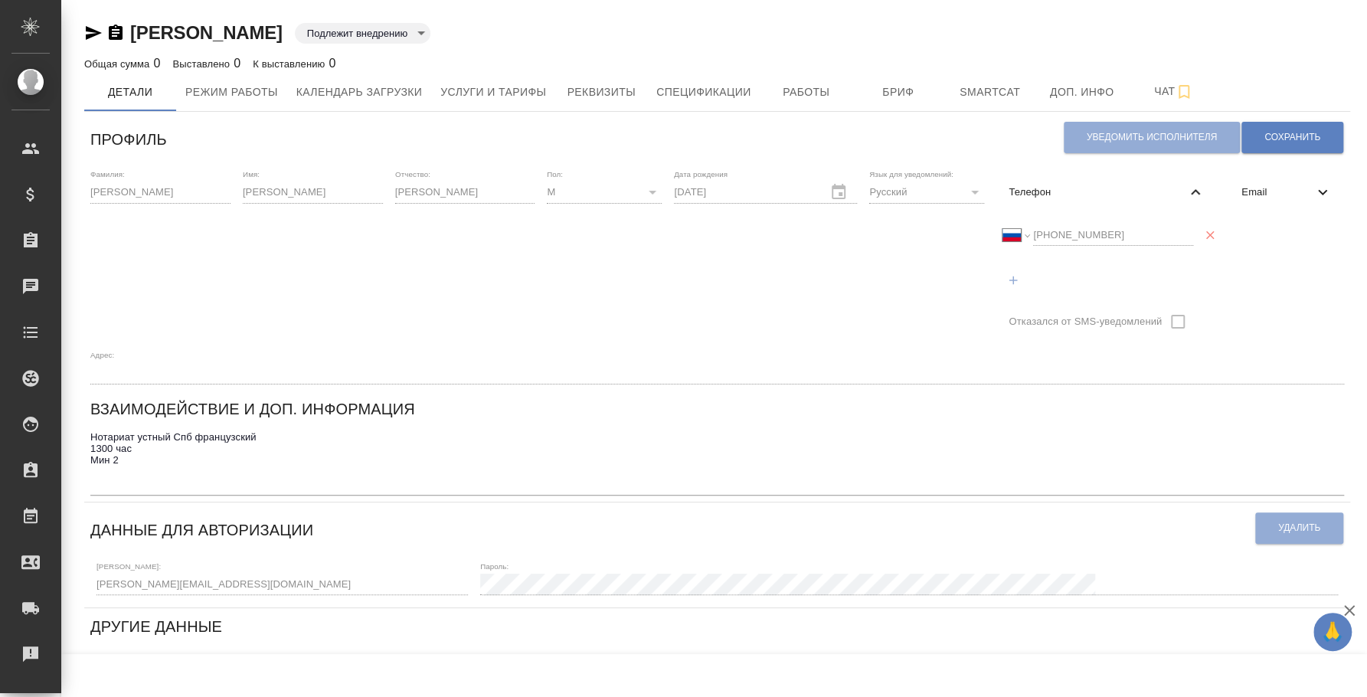
click at [1010, 217] on div "Международный Австралия Австрия Азербайджан Албания Алжир Американское Самоа Ан…" at bounding box center [1107, 234] width 208 height 39
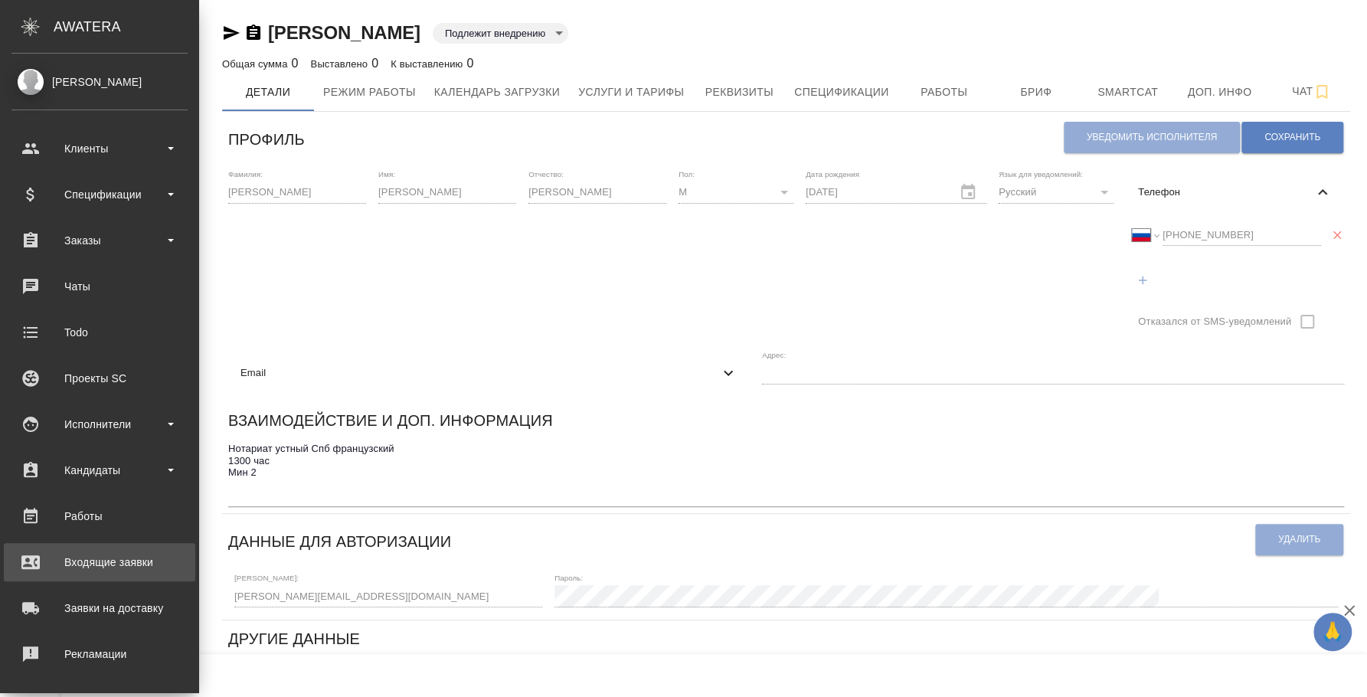
click at [46, 580] on div ".cls-1 fill:#fff; AWATERA Fedotova Irina Клиенты Спецификации Заказы Чаты Todo …" at bounding box center [683, 348] width 1367 height 697
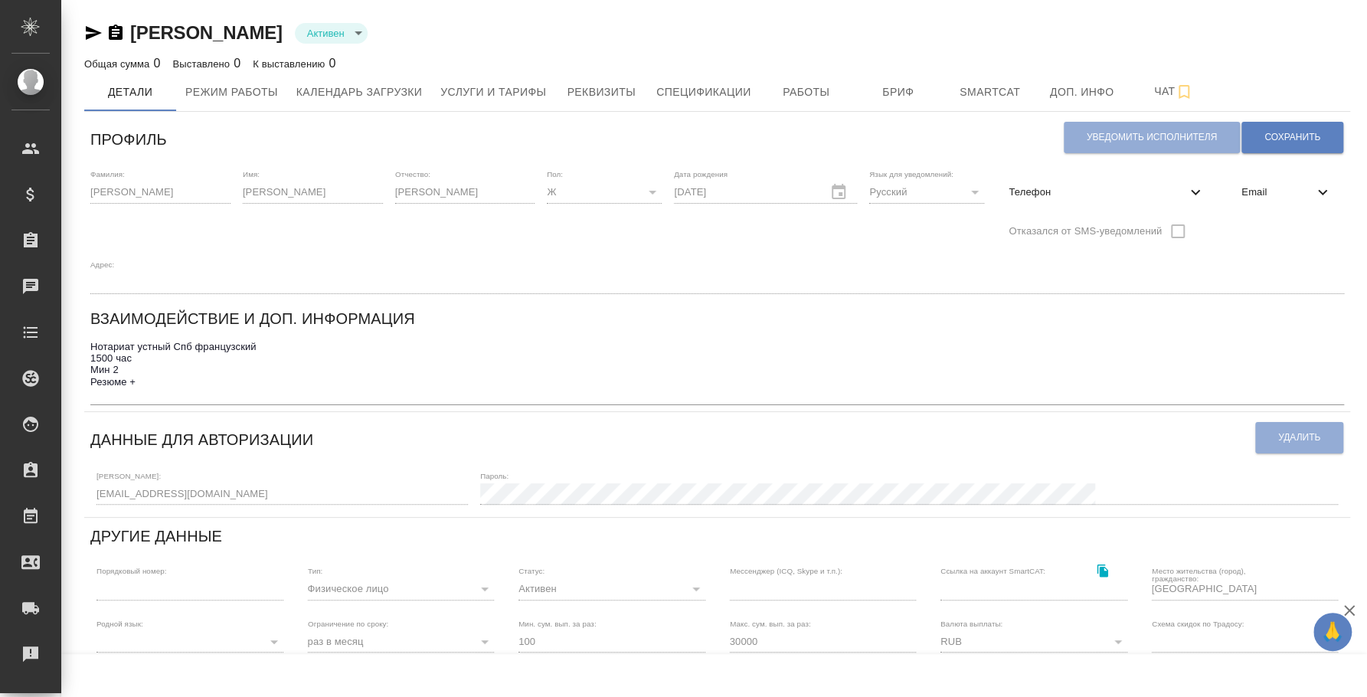
click at [64, 493] on div "[PERSON_NAME] active Общая сумма 0 Выставлено 0 К выставлению 0 Детали Режим ра…" at bounding box center [714, 510] width 1306 height 1021
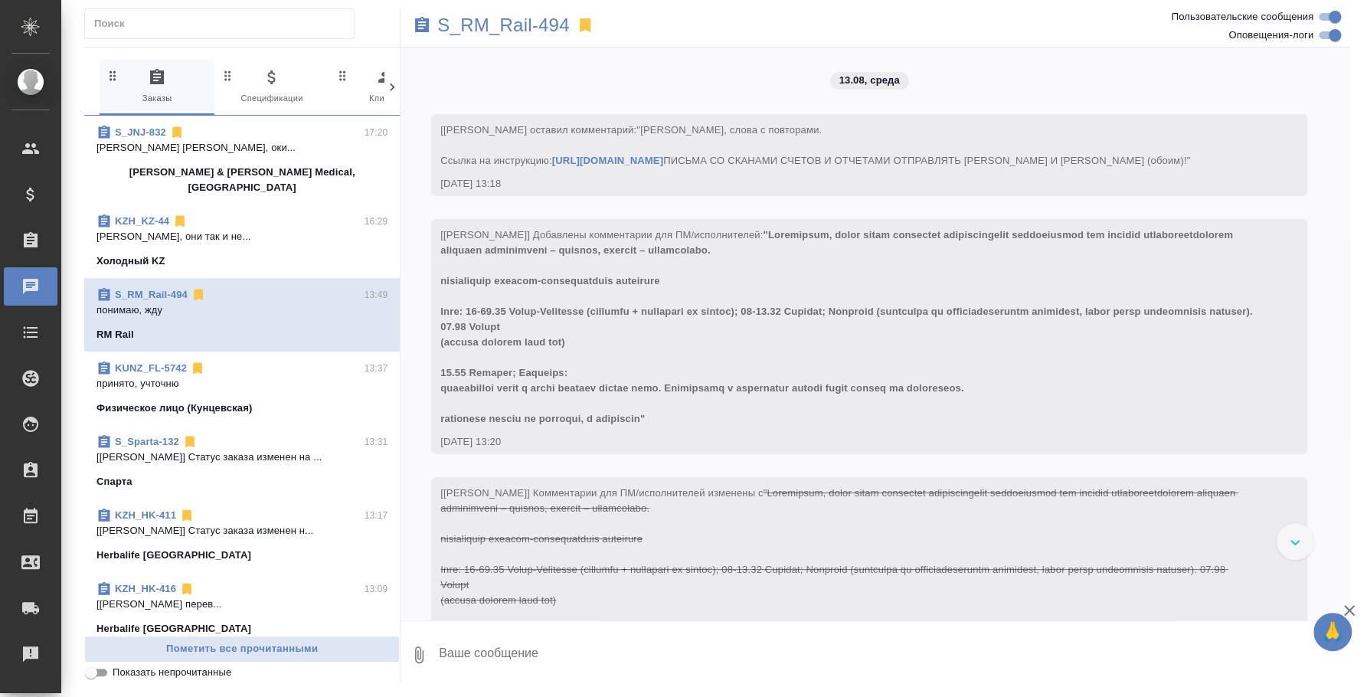
scroll to position [365, 0]
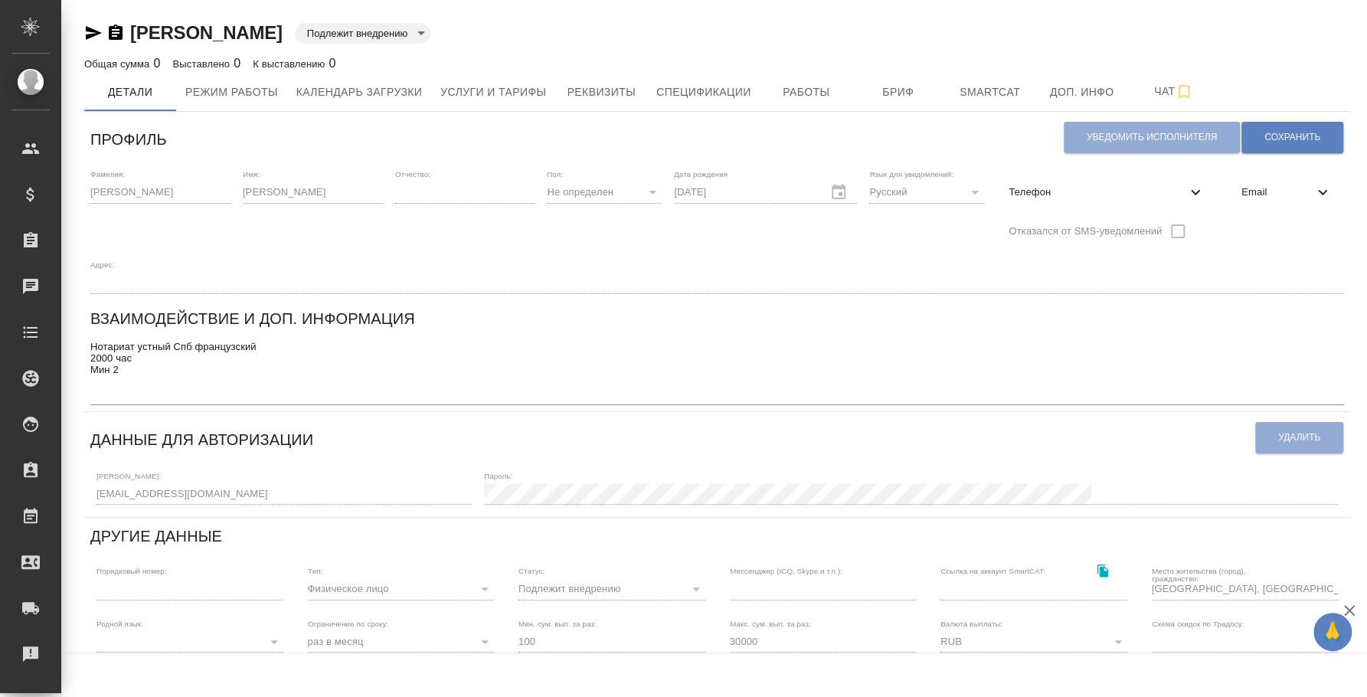
click at [101, 468] on div "Логин: [EMAIL_ADDRESS][DOMAIN_NAME] Пароль:" at bounding box center [717, 486] width 1254 height 47
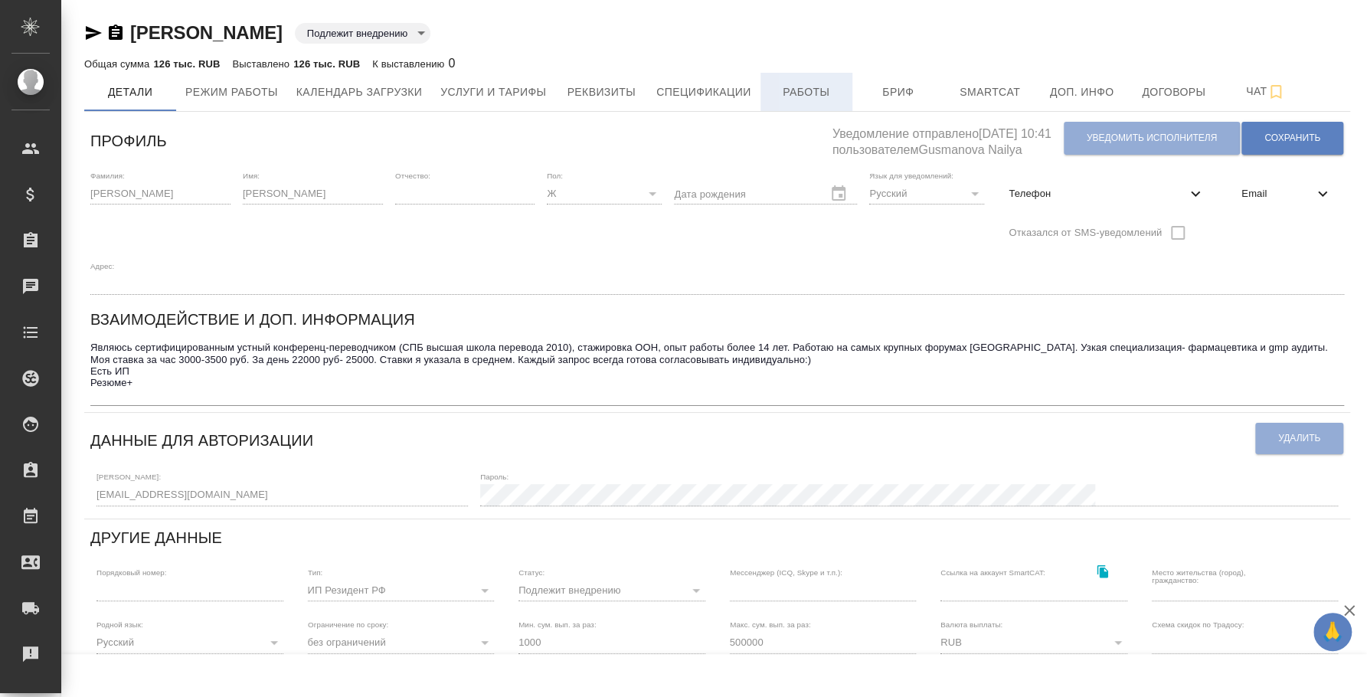
click at [781, 89] on span "Работы" at bounding box center [807, 92] width 74 height 19
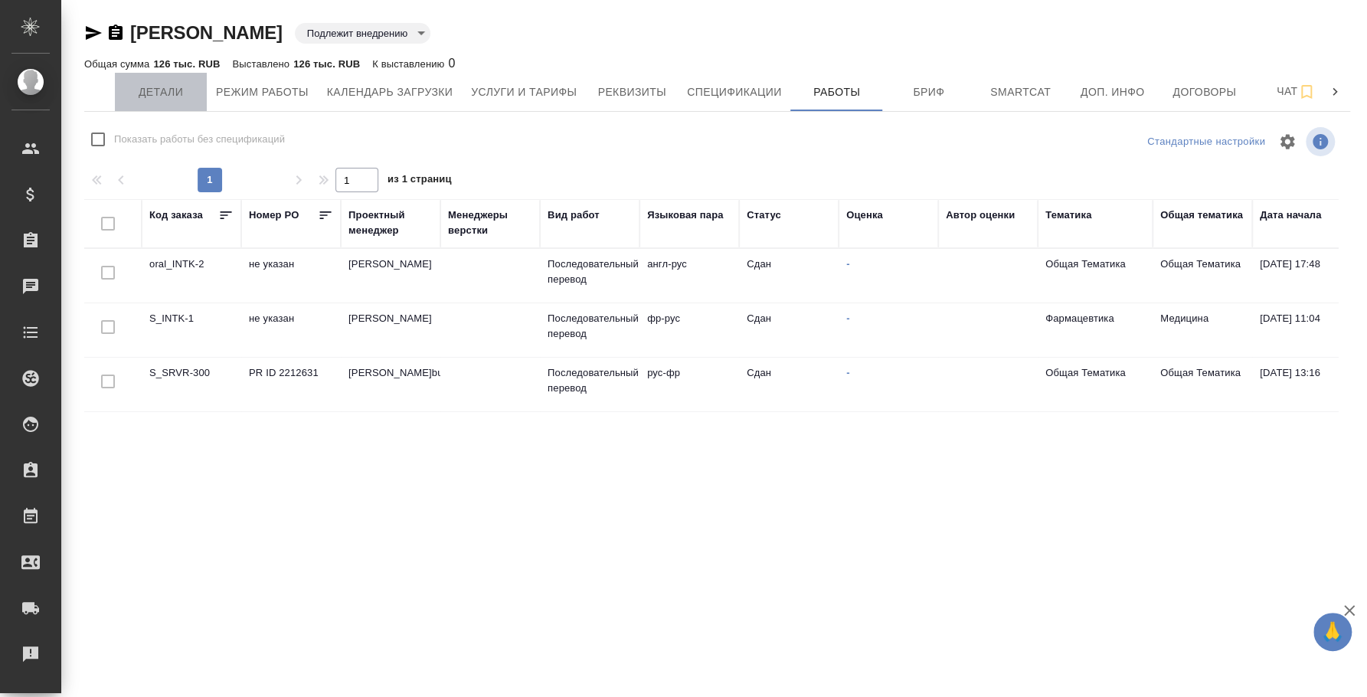
click at [172, 94] on span "Детали" at bounding box center [161, 92] width 74 height 19
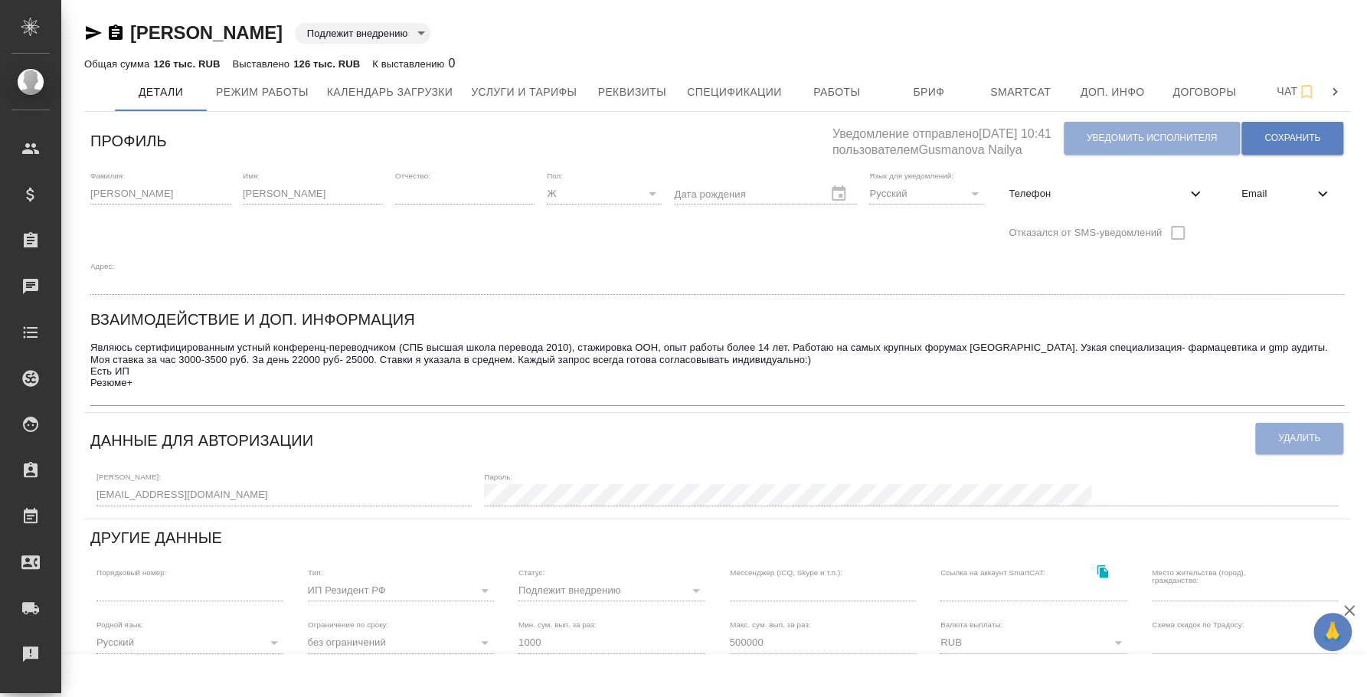
click at [74, 473] on div "[PERSON_NAME] внедрению toBeImplemented Общая сумма 126 тыс. RUB Выставлено 126…" at bounding box center [718, 511] width 1288 height 1022
